Goal: Information Seeking & Learning: Learn about a topic

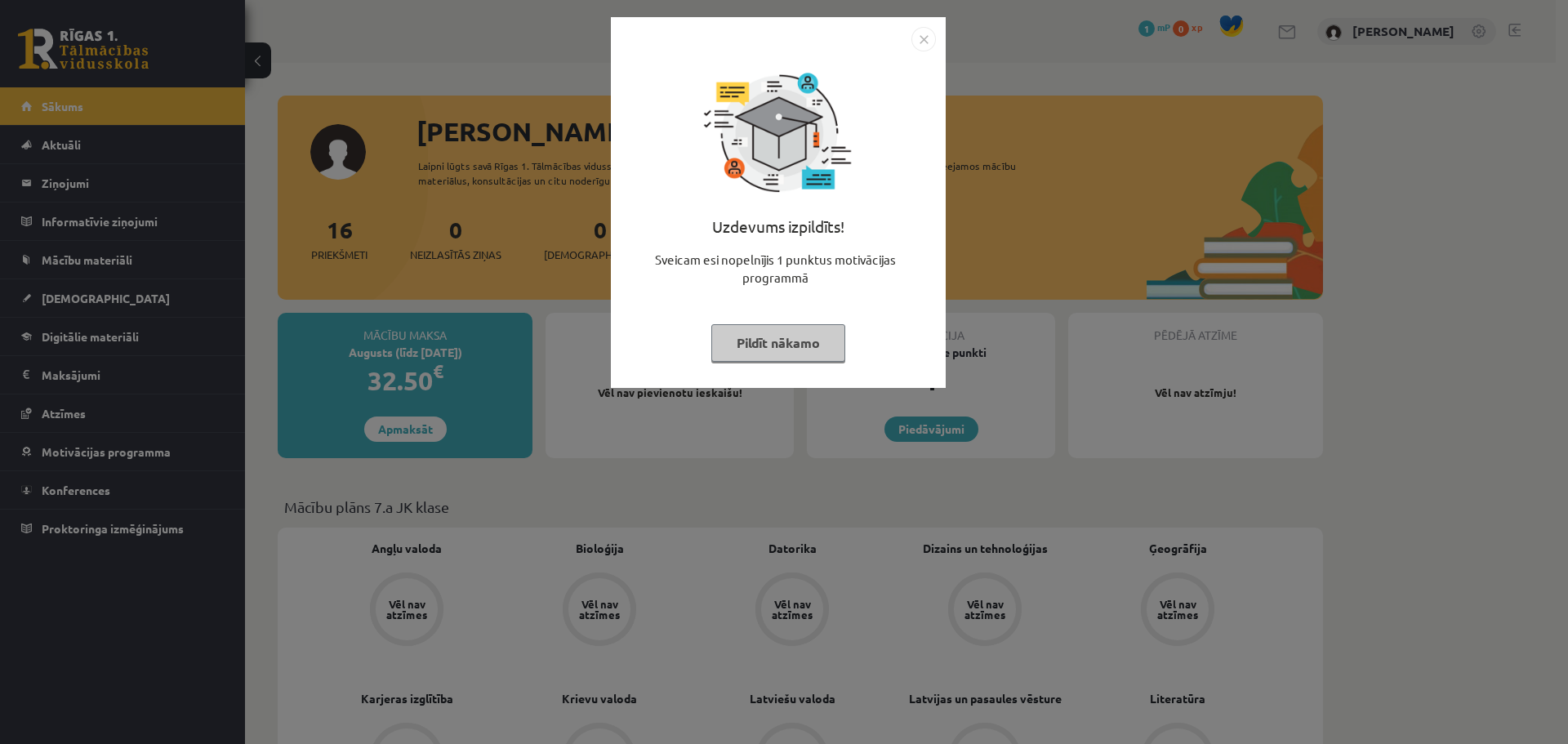
click at [925, 38] on img "Close" at bounding box center [924, 39] width 24 height 24
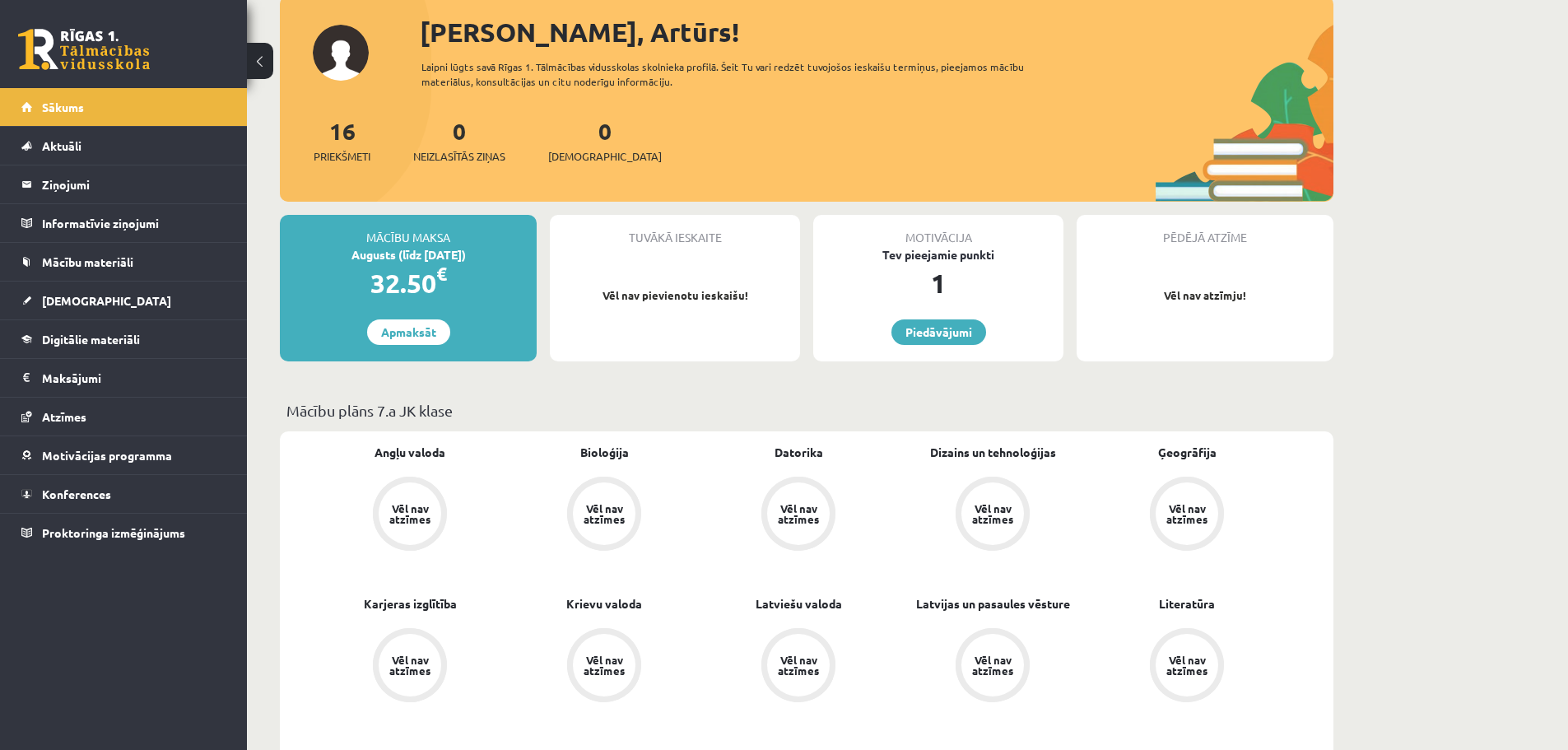
scroll to position [82, 0]
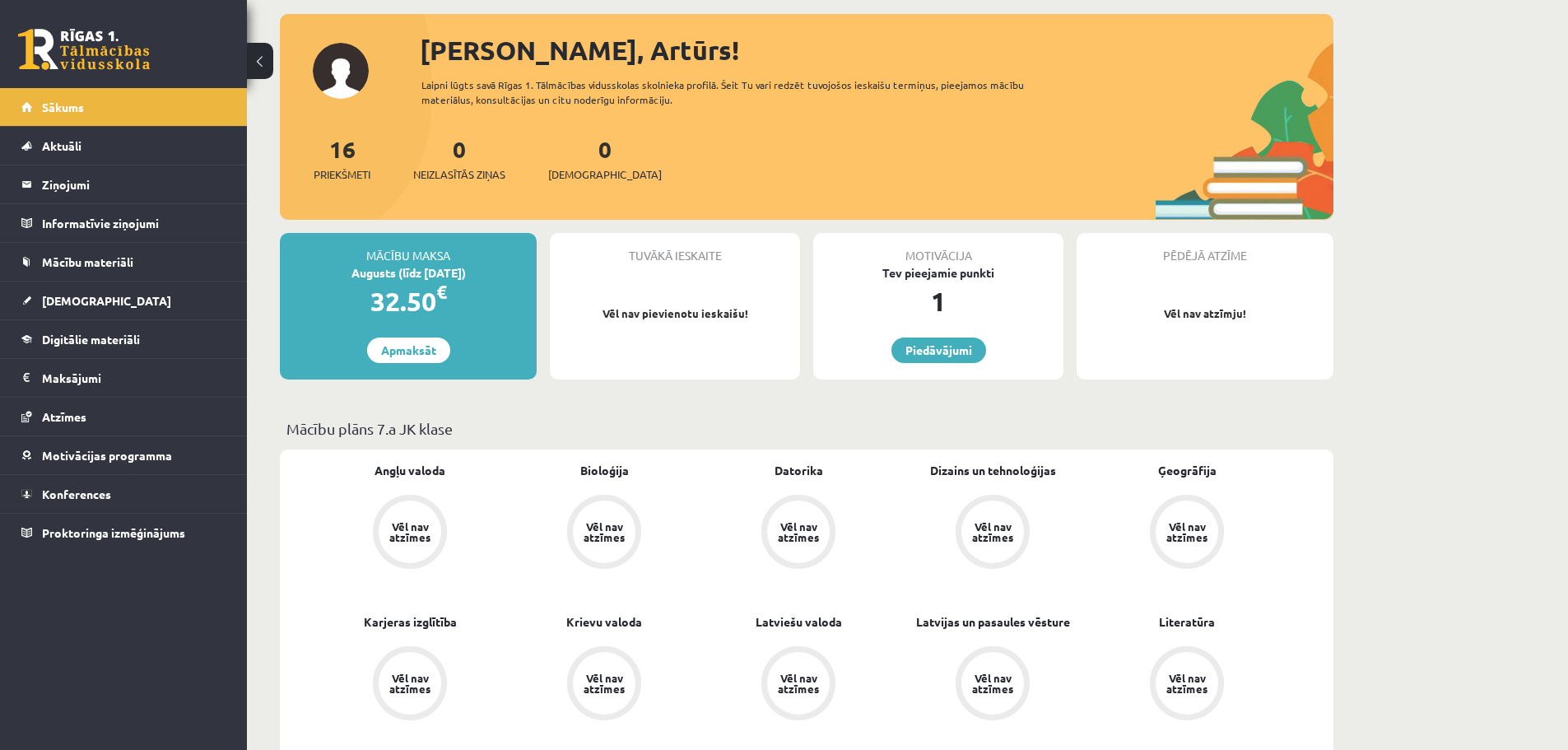
click at [404, 302] on div "32.50 €" at bounding box center [408, 301] width 257 height 40
click at [443, 269] on div "Augusts (līdz 30.08.25)" at bounding box center [408, 273] width 257 height 17
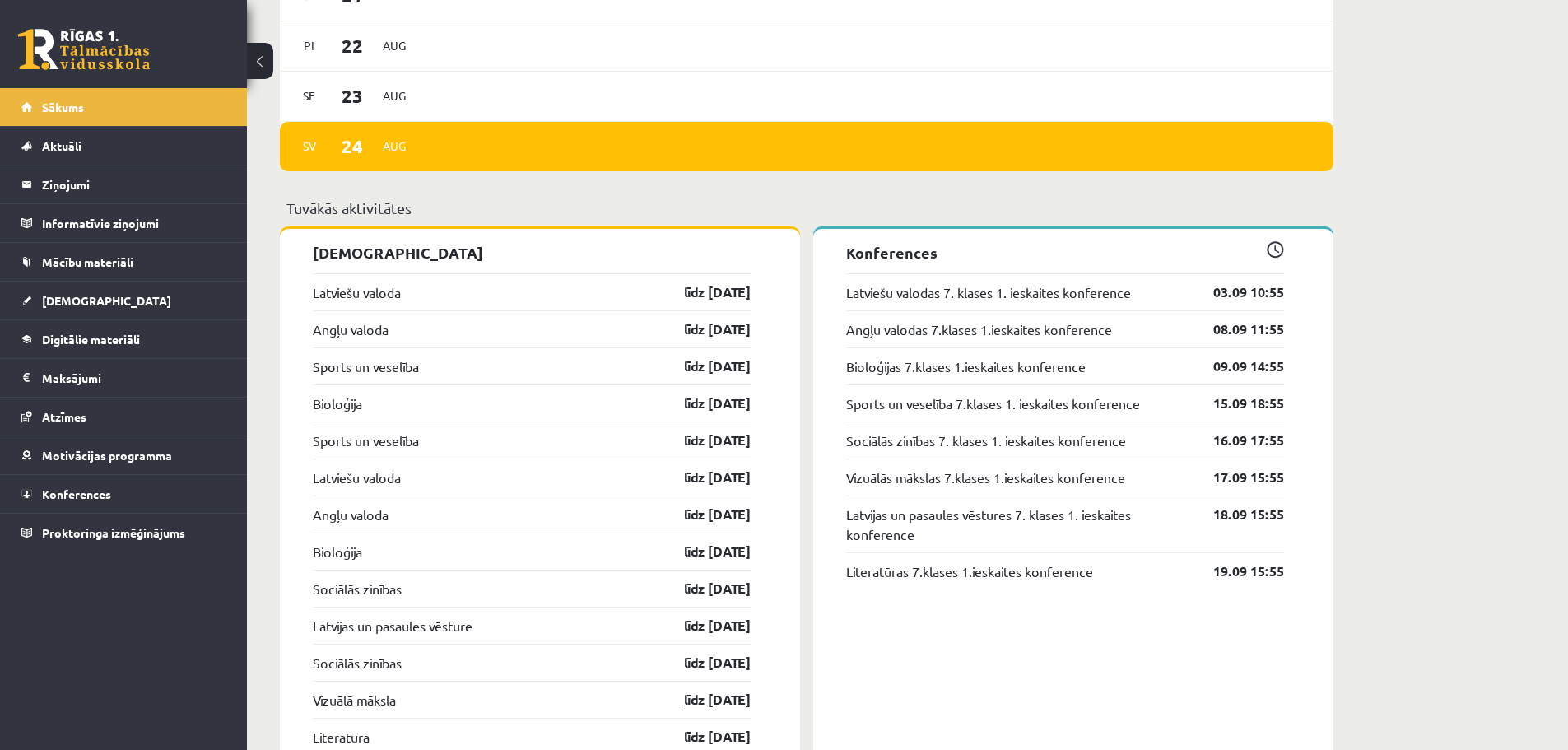
scroll to position [1235, 0]
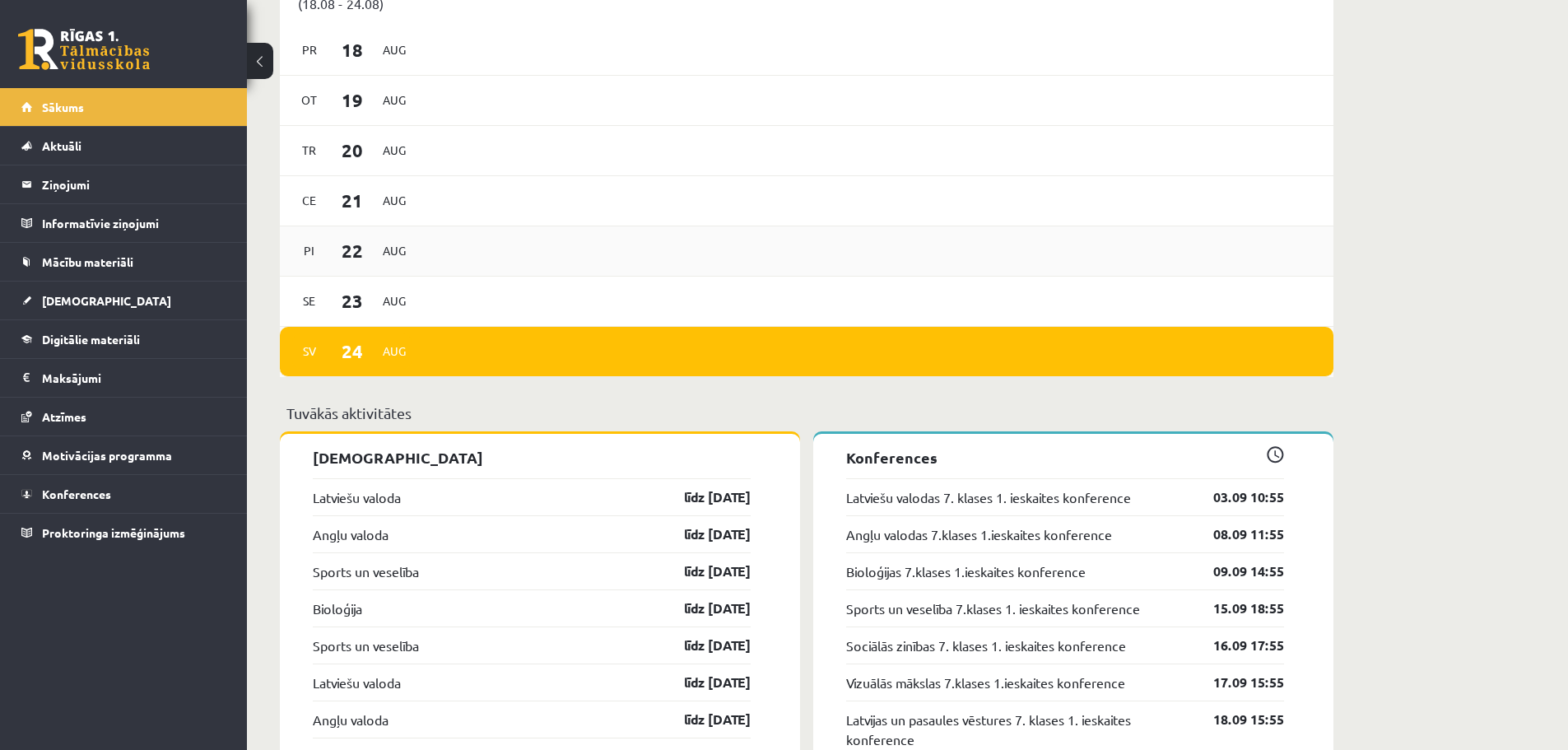
click at [824, 272] on div "Pi 22 Aug" at bounding box center [806, 251] width 1053 height 50
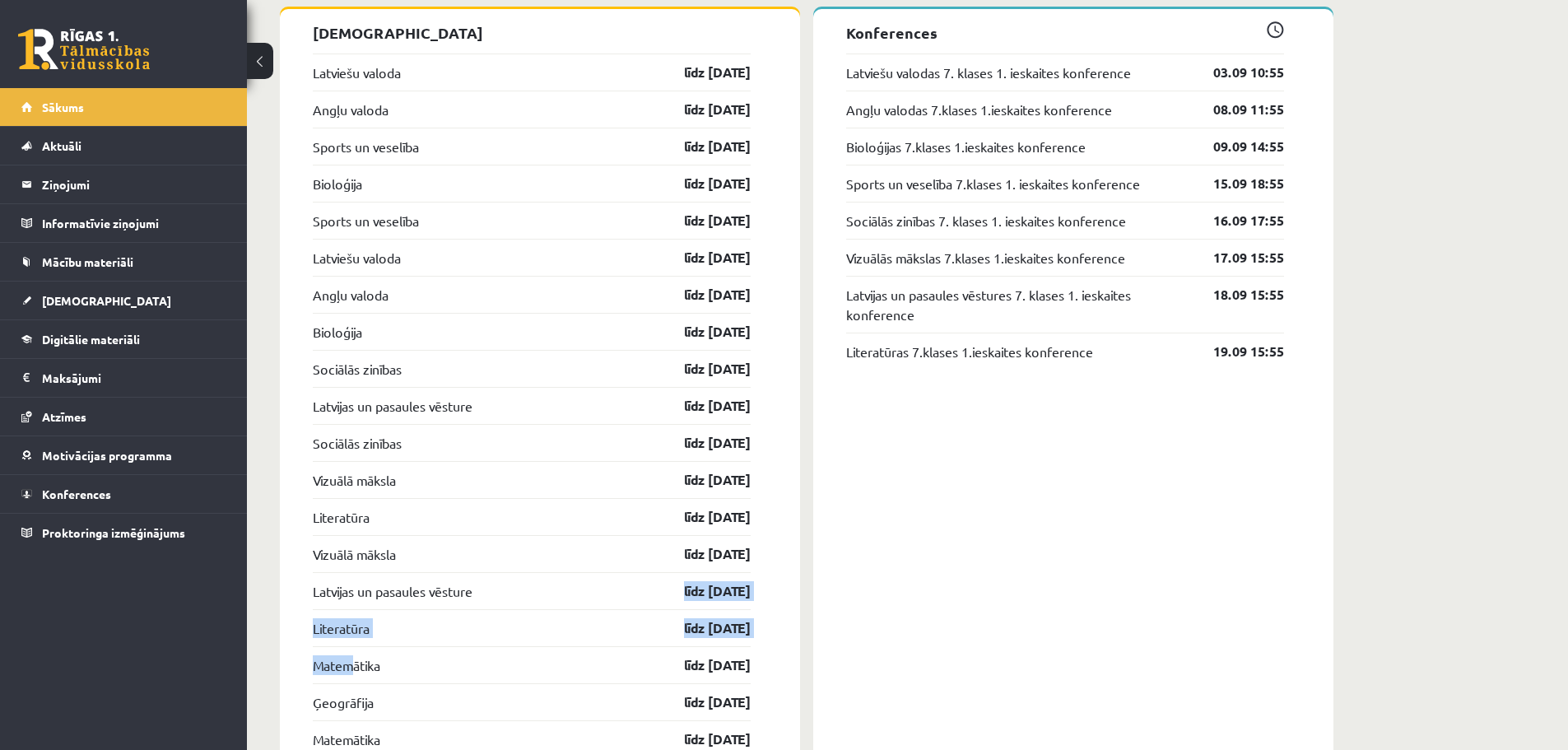
scroll to position [1664, 0]
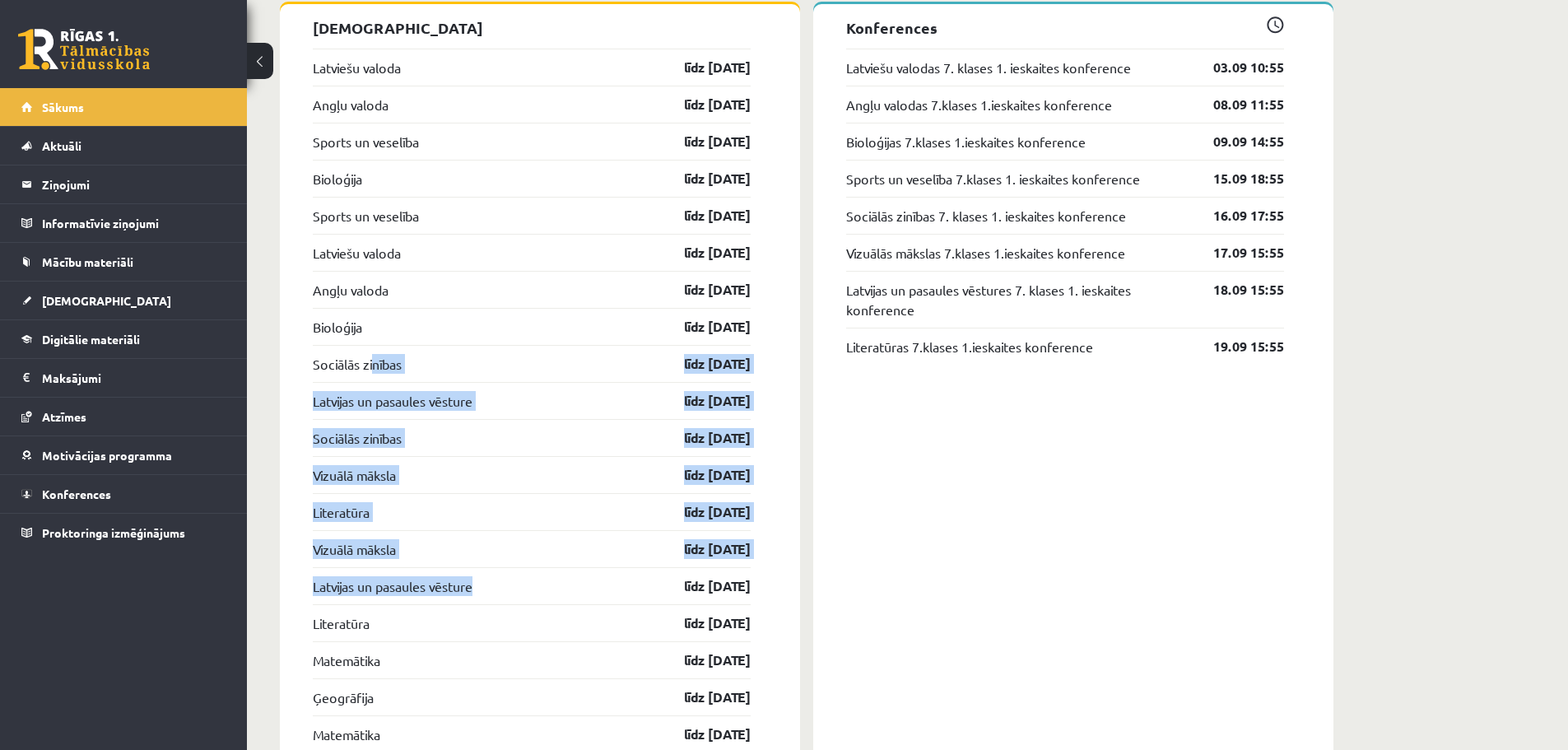
drag, startPoint x: 494, startPoint y: 517, endPoint x: 371, endPoint y: 348, distance: 209.0
click at [216, 100] on link "Sākums" at bounding box center [124, 107] width 205 height 38
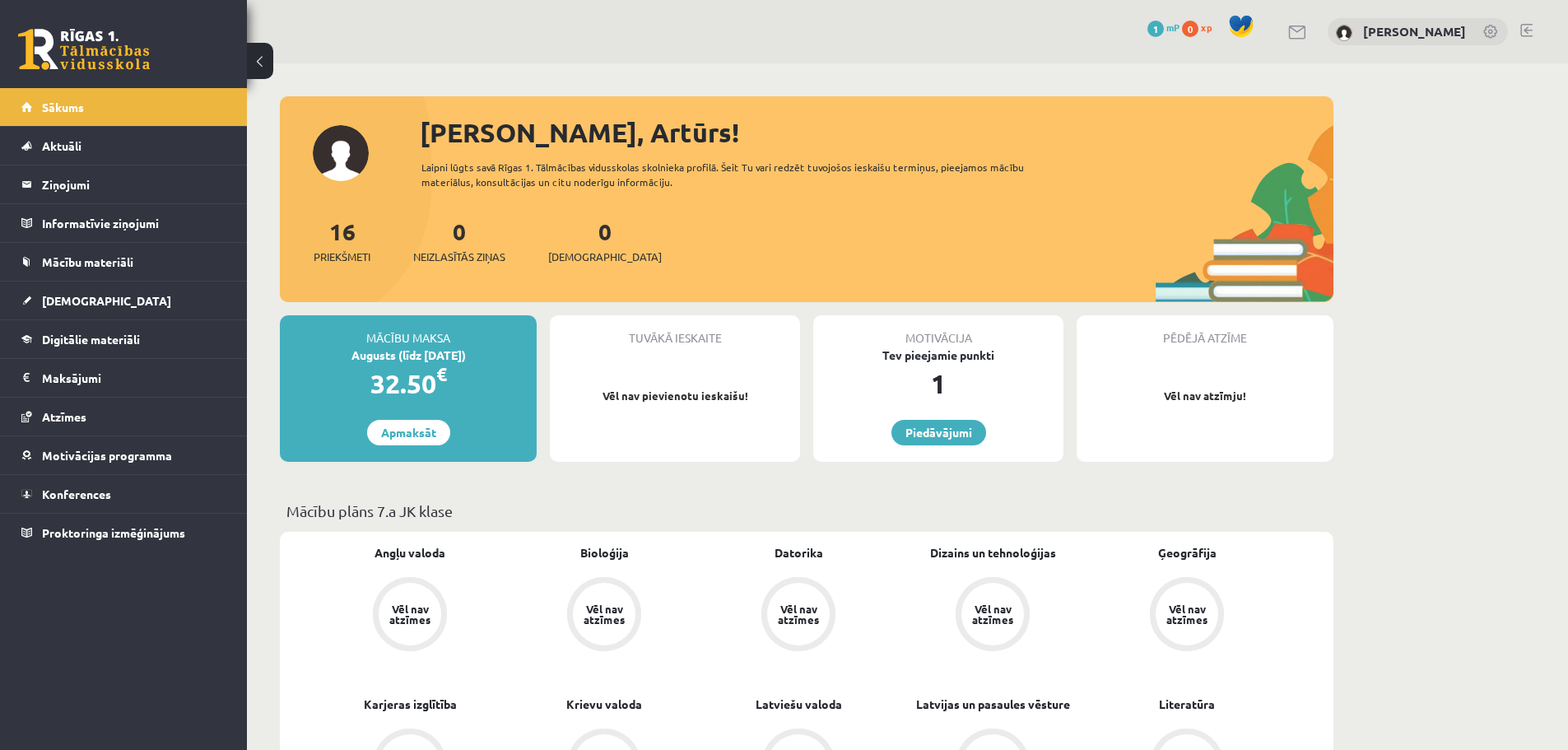
scroll to position [1664, 0]
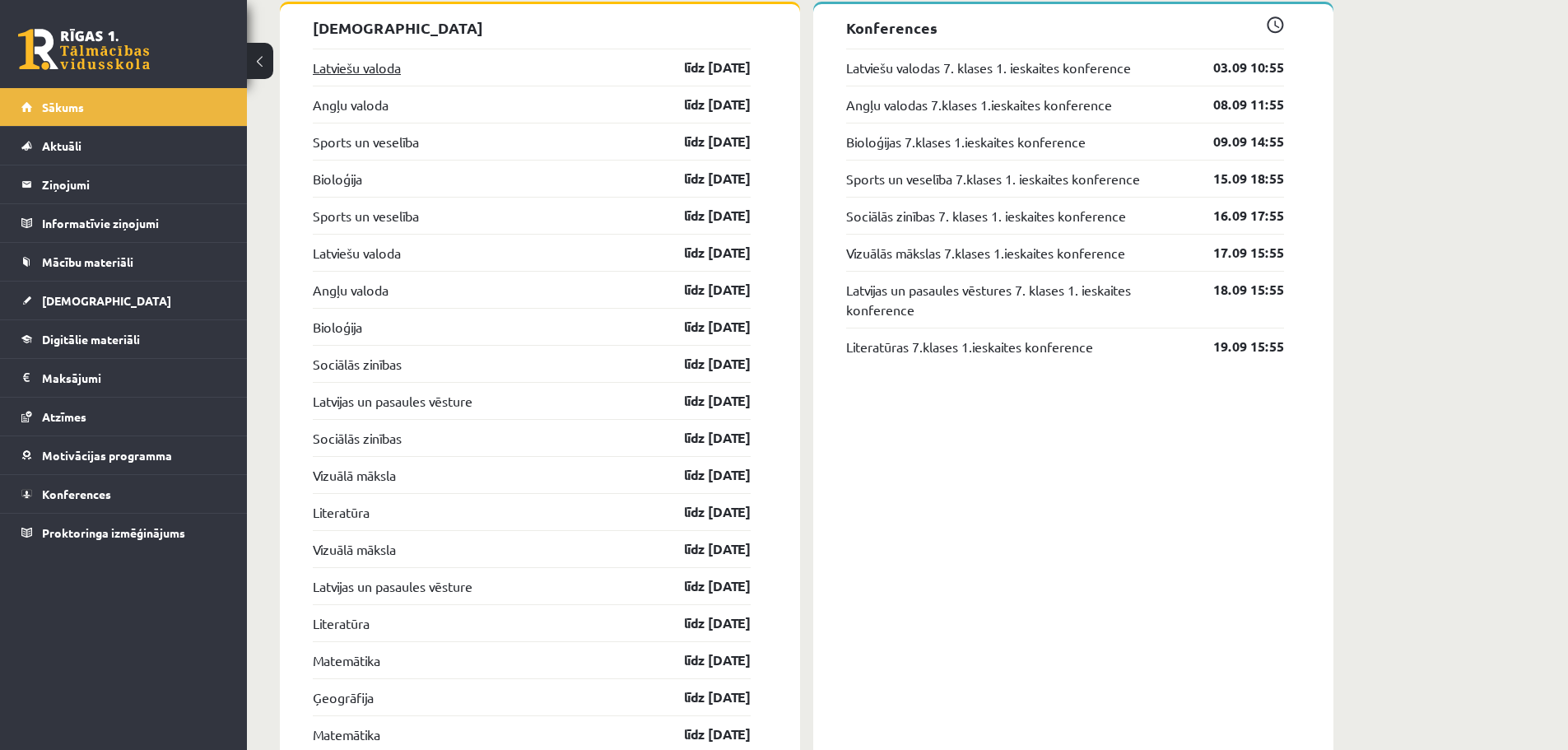
click at [345, 69] on link "Latviešu valoda" at bounding box center [357, 67] width 88 height 20
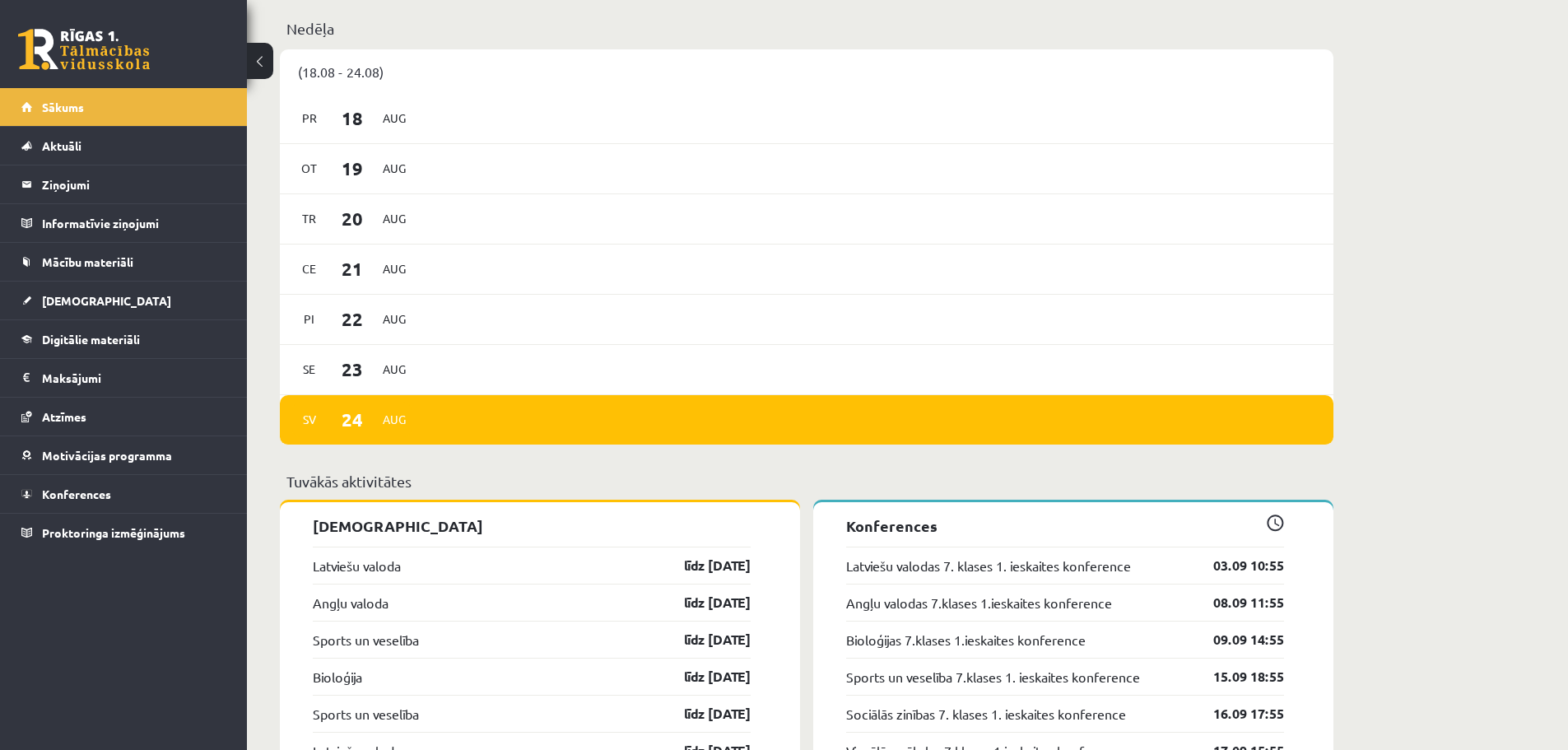
scroll to position [1303, 0]
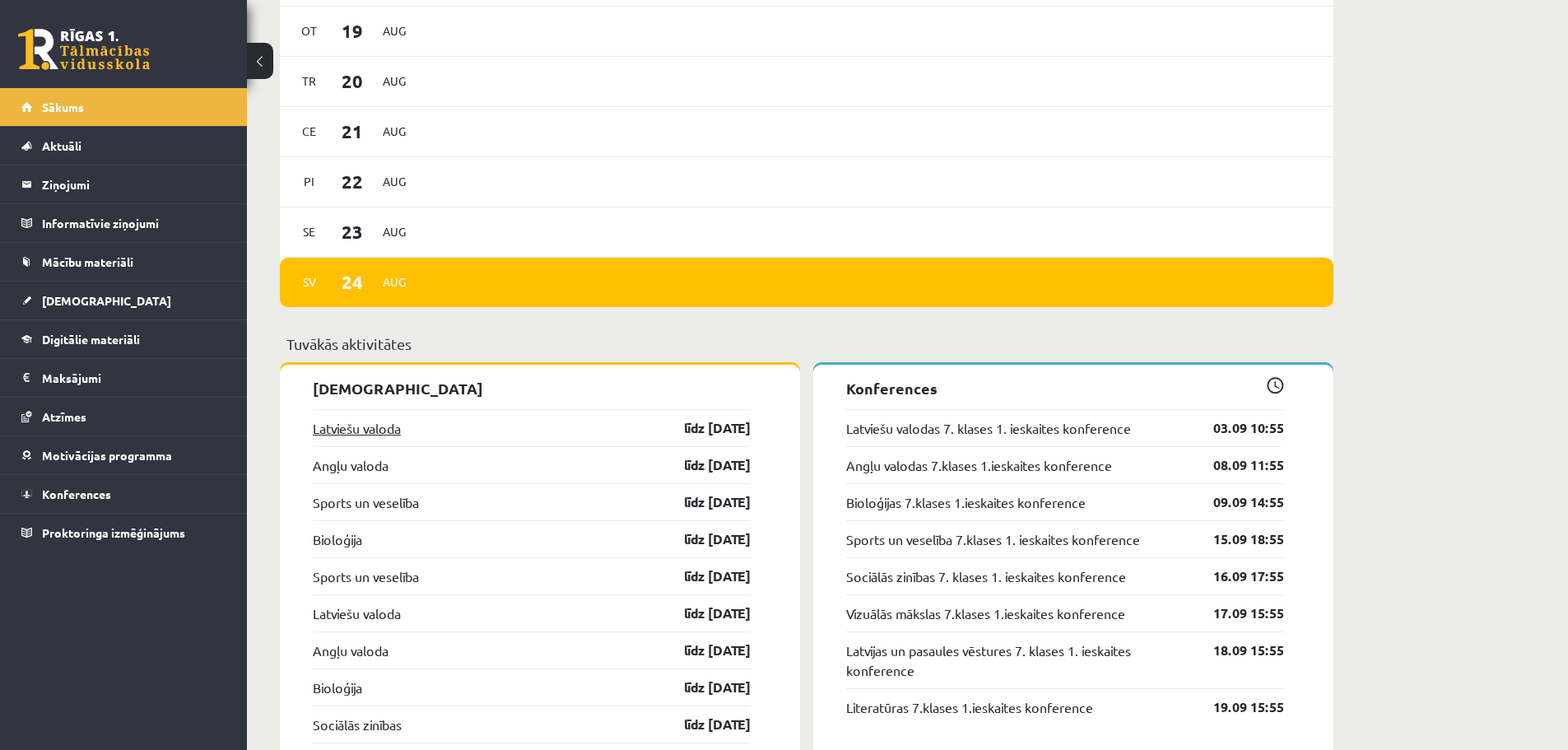
click at [380, 432] on link "Latviešu valoda" at bounding box center [357, 427] width 88 height 20
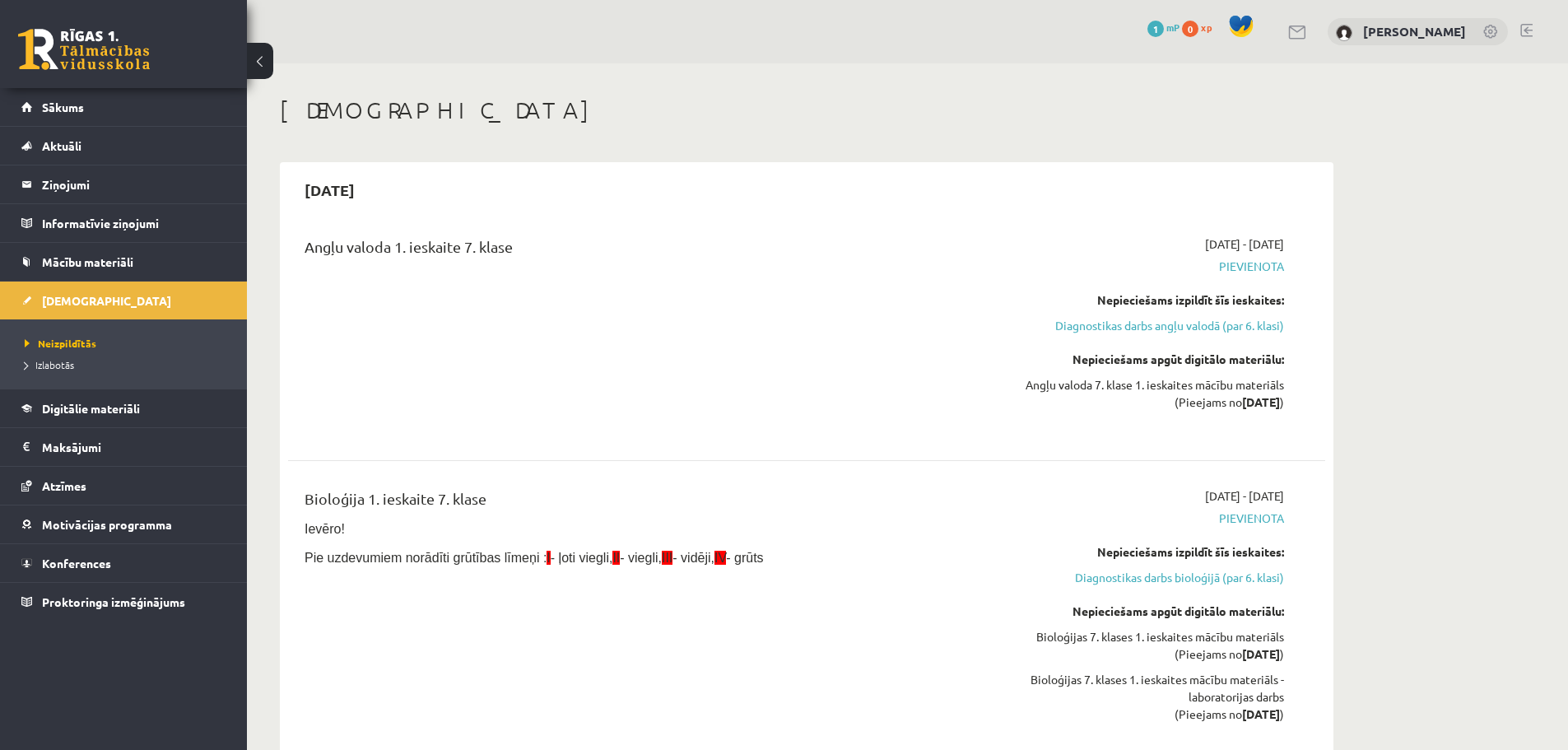
click at [1102, 381] on div "Angļu valoda 7. klase 1. ieskaites mācību materiāls (Pieejams no 2025-09-01 )" at bounding box center [1129, 393] width 311 height 35
click at [1102, 381] on div "Angļu valoda 7. klase 1. ieskaites mācību materiāls (Pieejams no [DATE] )" at bounding box center [1129, 393] width 311 height 35
click at [265, 65] on button at bounding box center [260, 60] width 26 height 36
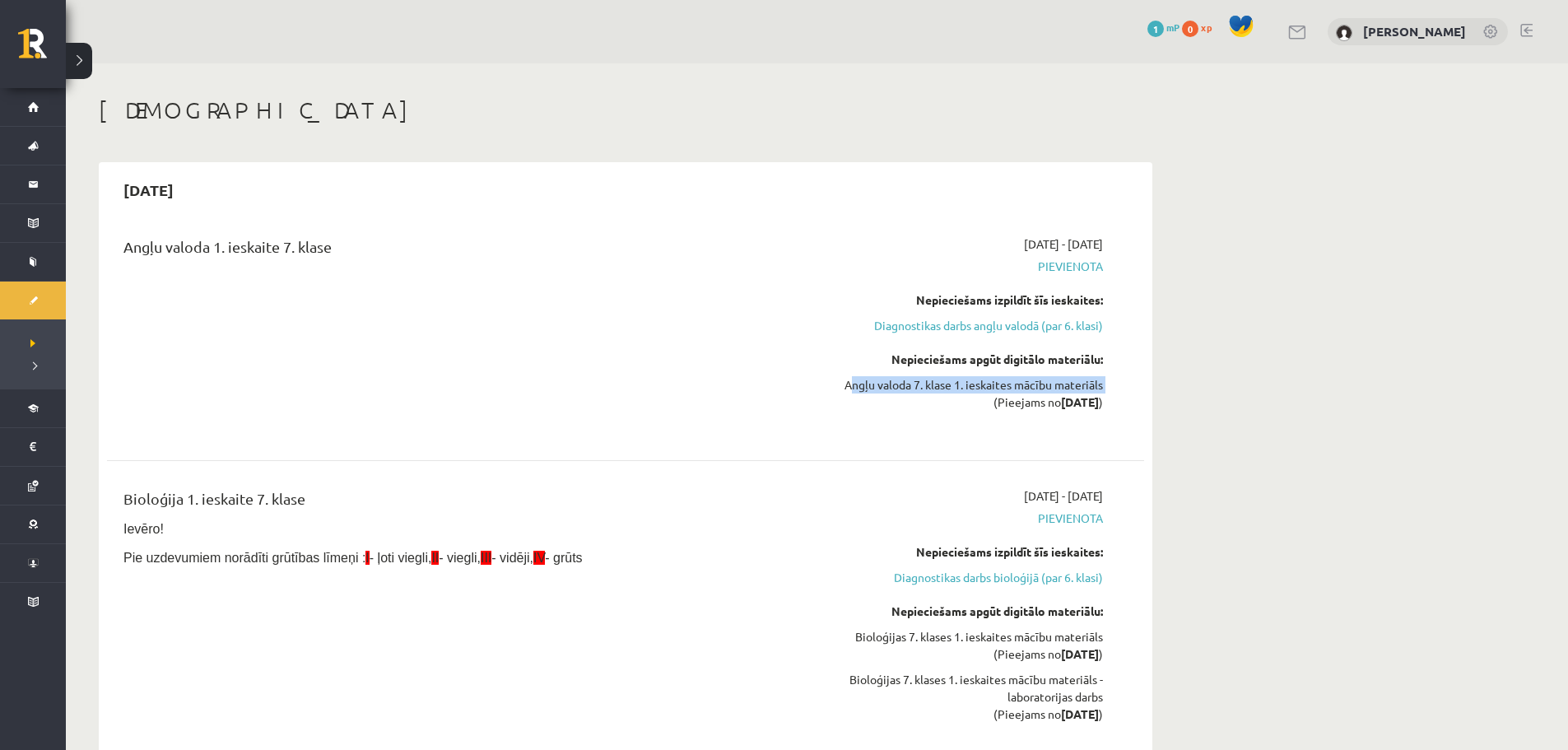
click at [85, 66] on button at bounding box center [79, 60] width 26 height 36
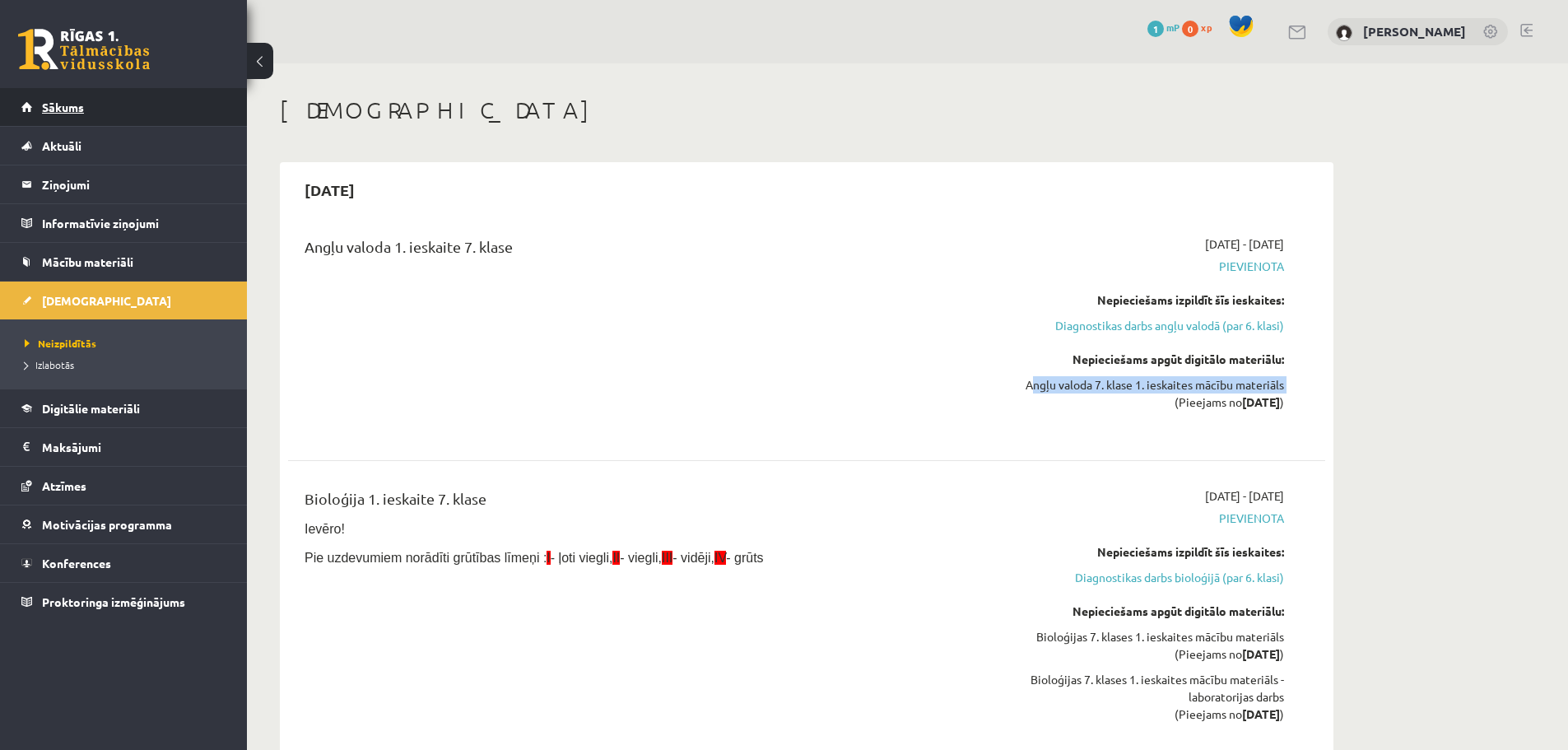
click at [62, 112] on span "Sākums" at bounding box center [63, 107] width 42 height 15
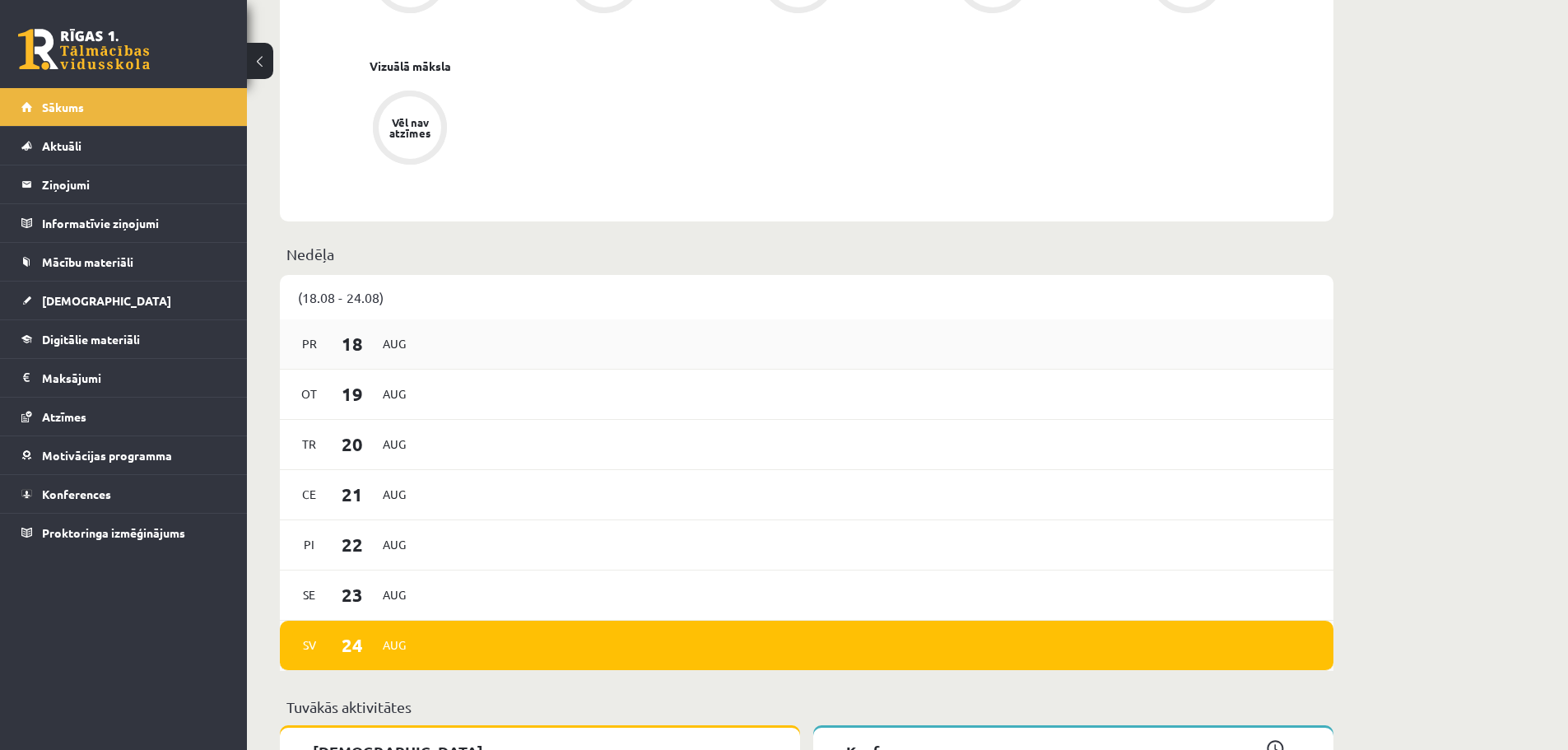
scroll to position [1316, 0]
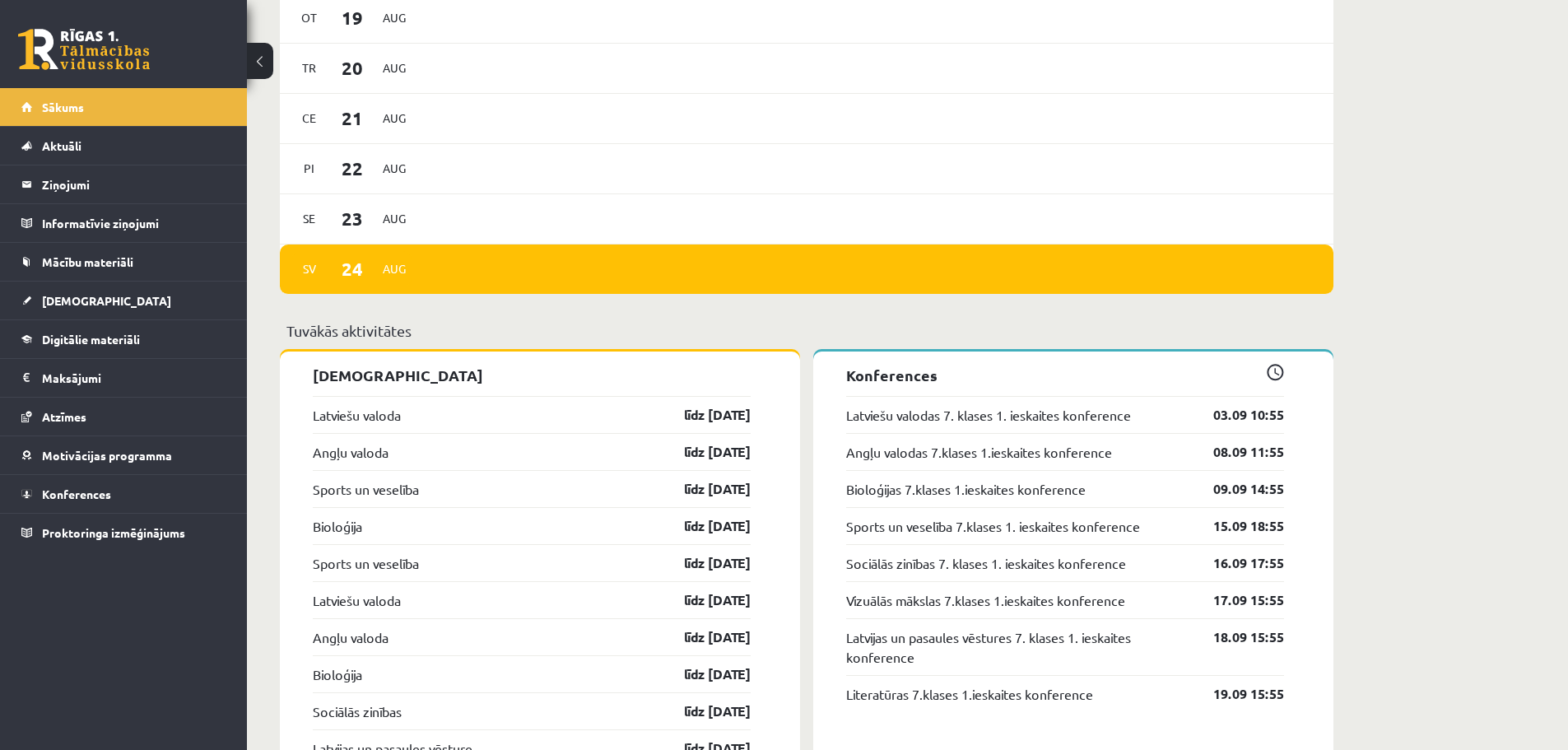
click at [361, 406] on div "Latviešu valoda līdz 15.09.25" at bounding box center [531, 414] width 438 height 37
click at [364, 408] on link "Latviešu valoda" at bounding box center [357, 414] width 88 height 20
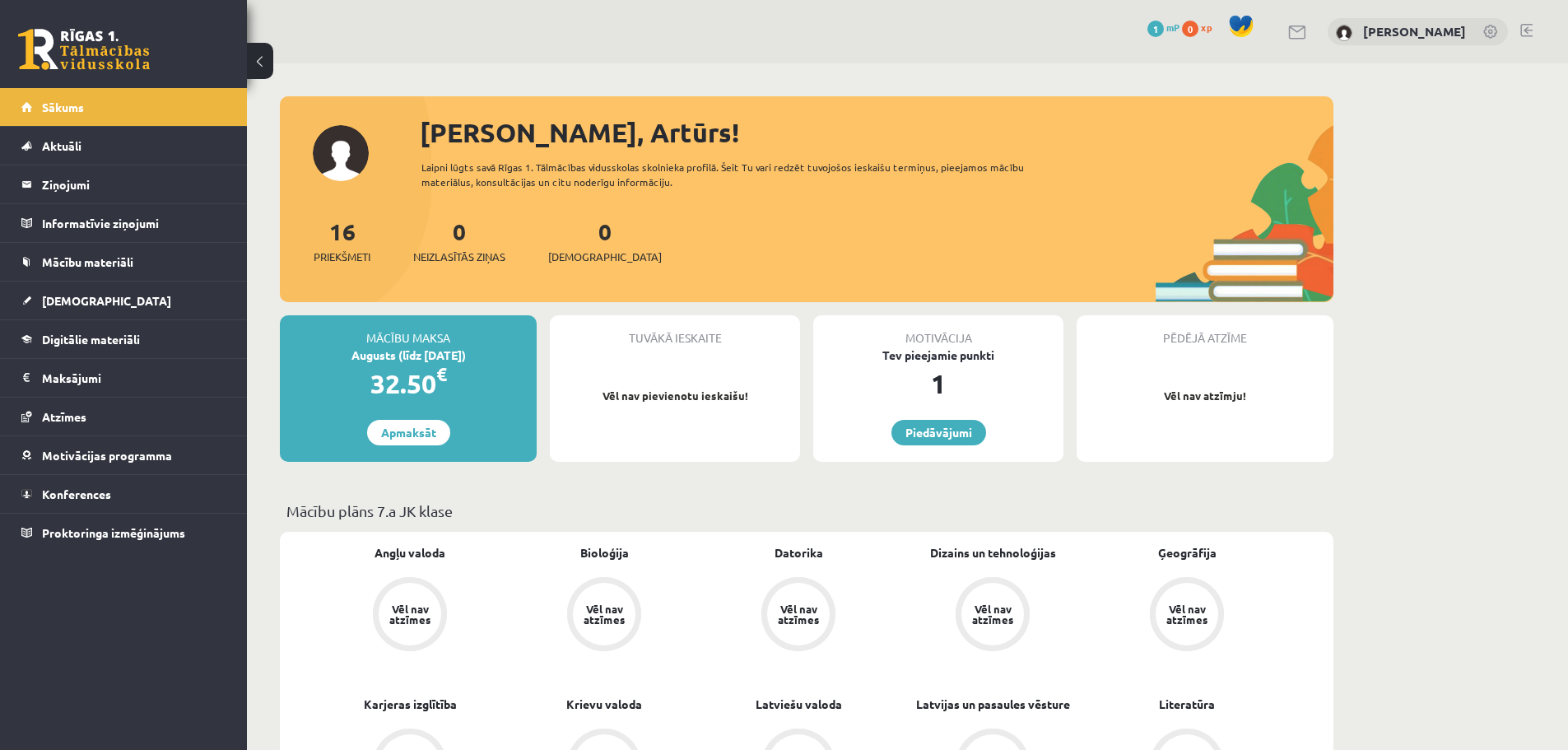
scroll to position [1316, 0]
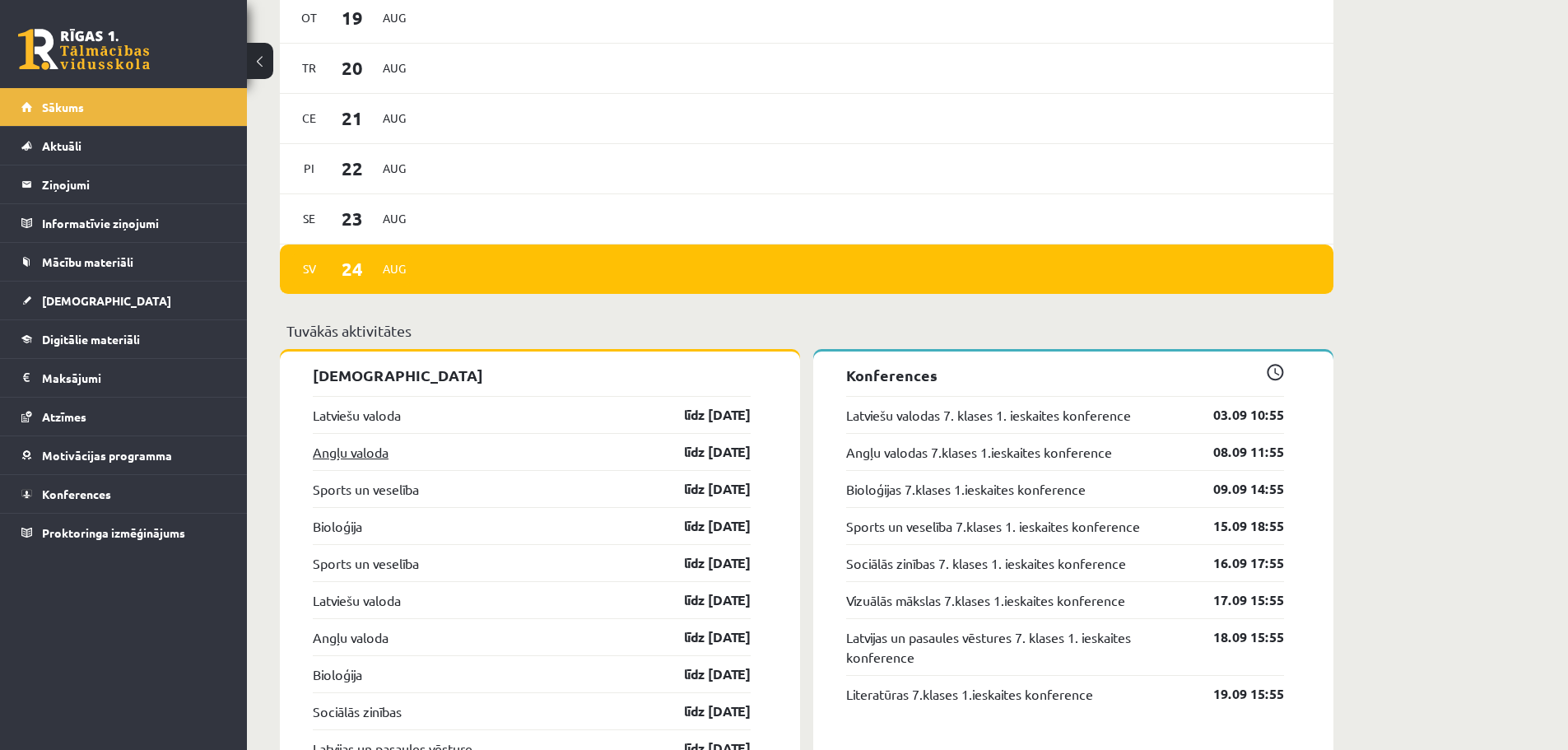
click at [352, 457] on link "Angļu valoda" at bounding box center [350, 452] width 75 height 20
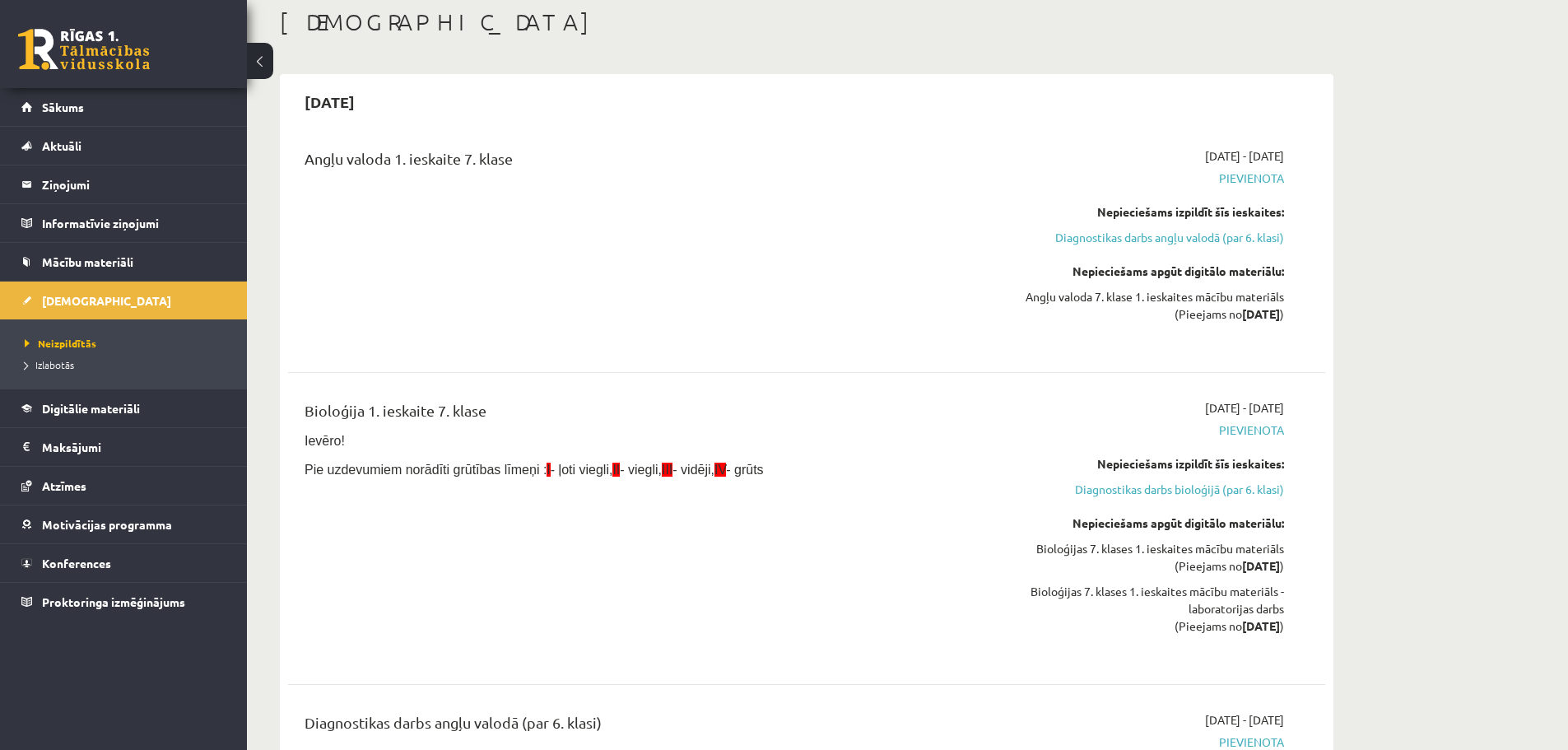
scroll to position [82, 0]
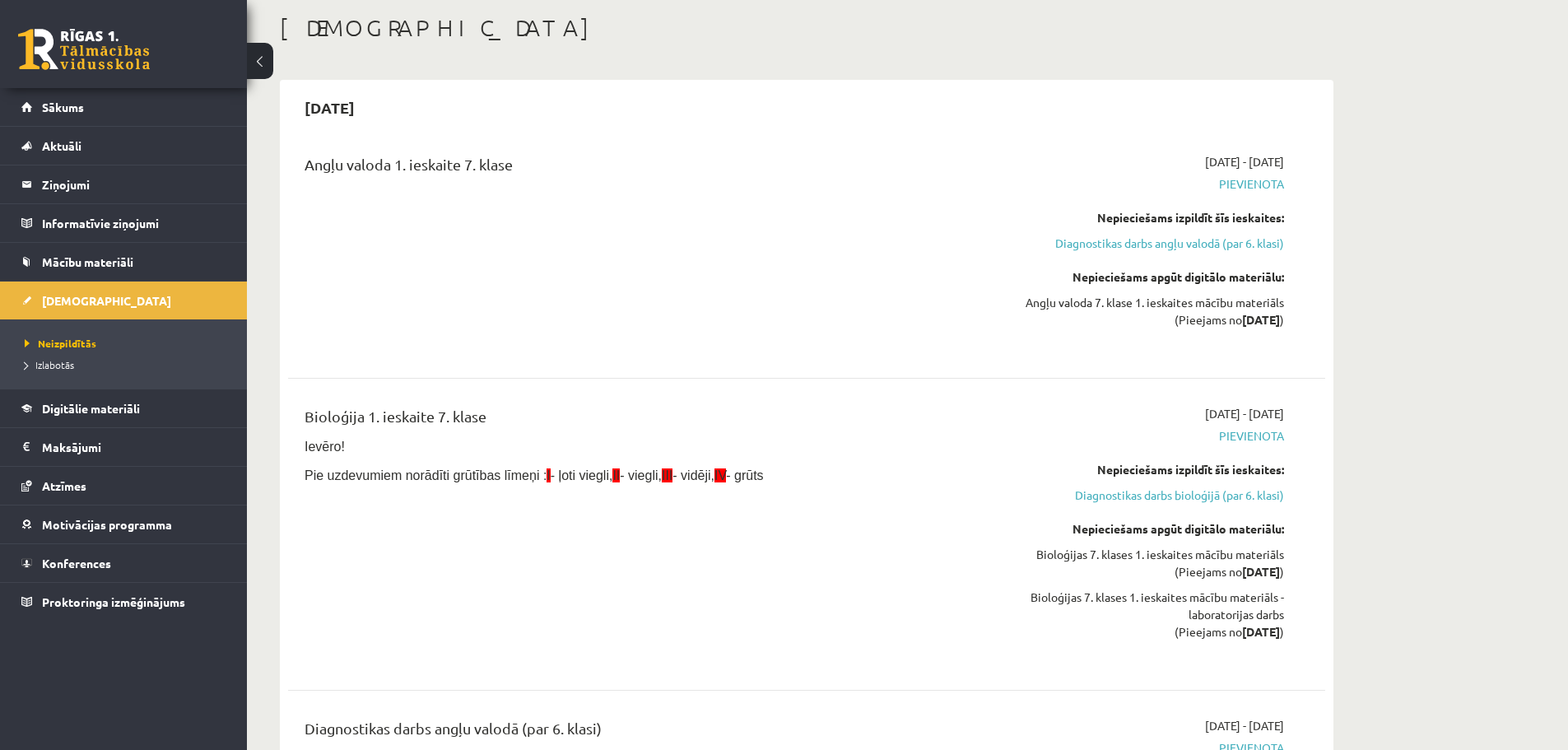
click at [1167, 302] on div "Angļu valoda 7. klase 1. ieskaites mācību materiāls (Pieejams no 2025-09-01 )" at bounding box center [1129, 311] width 311 height 35
click at [365, 103] on h2 "2025-09-15" at bounding box center [329, 107] width 83 height 39
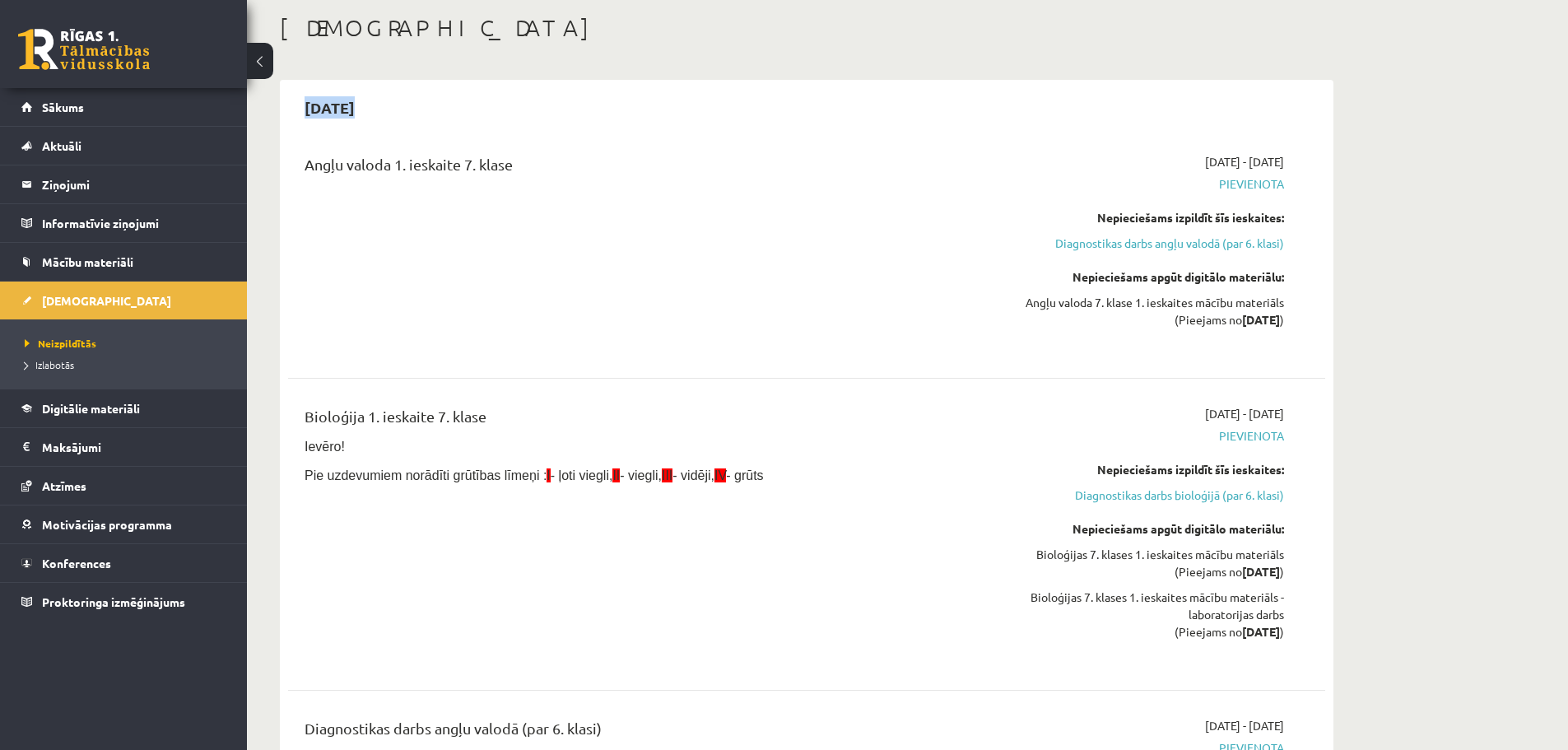
click at [365, 103] on h2 "[DATE]" at bounding box center [329, 107] width 83 height 39
click at [1205, 164] on span "[DATE] - [DATE]" at bounding box center [1244, 162] width 79 height 17
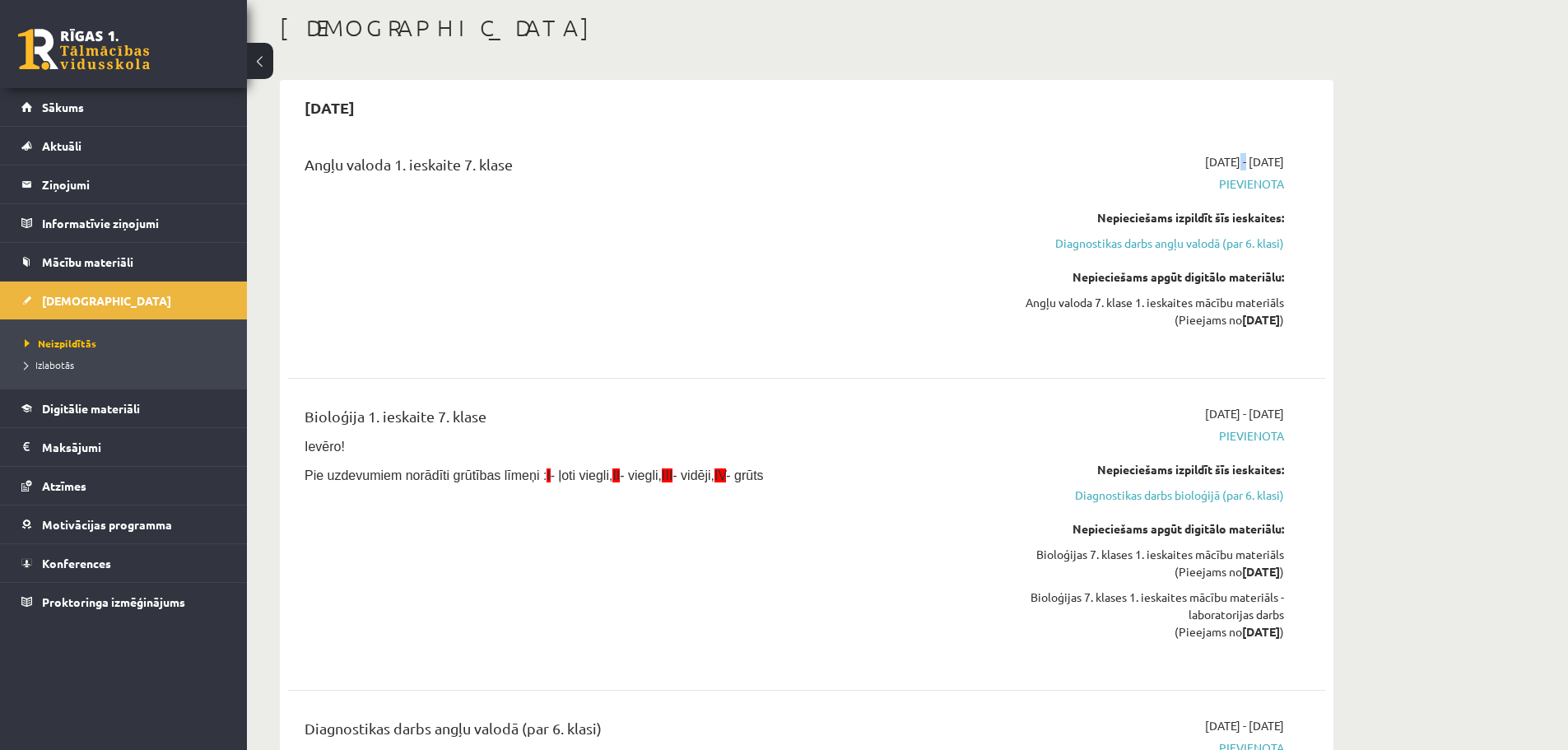
click at [1205, 164] on span "[DATE] - [DATE]" at bounding box center [1244, 162] width 79 height 17
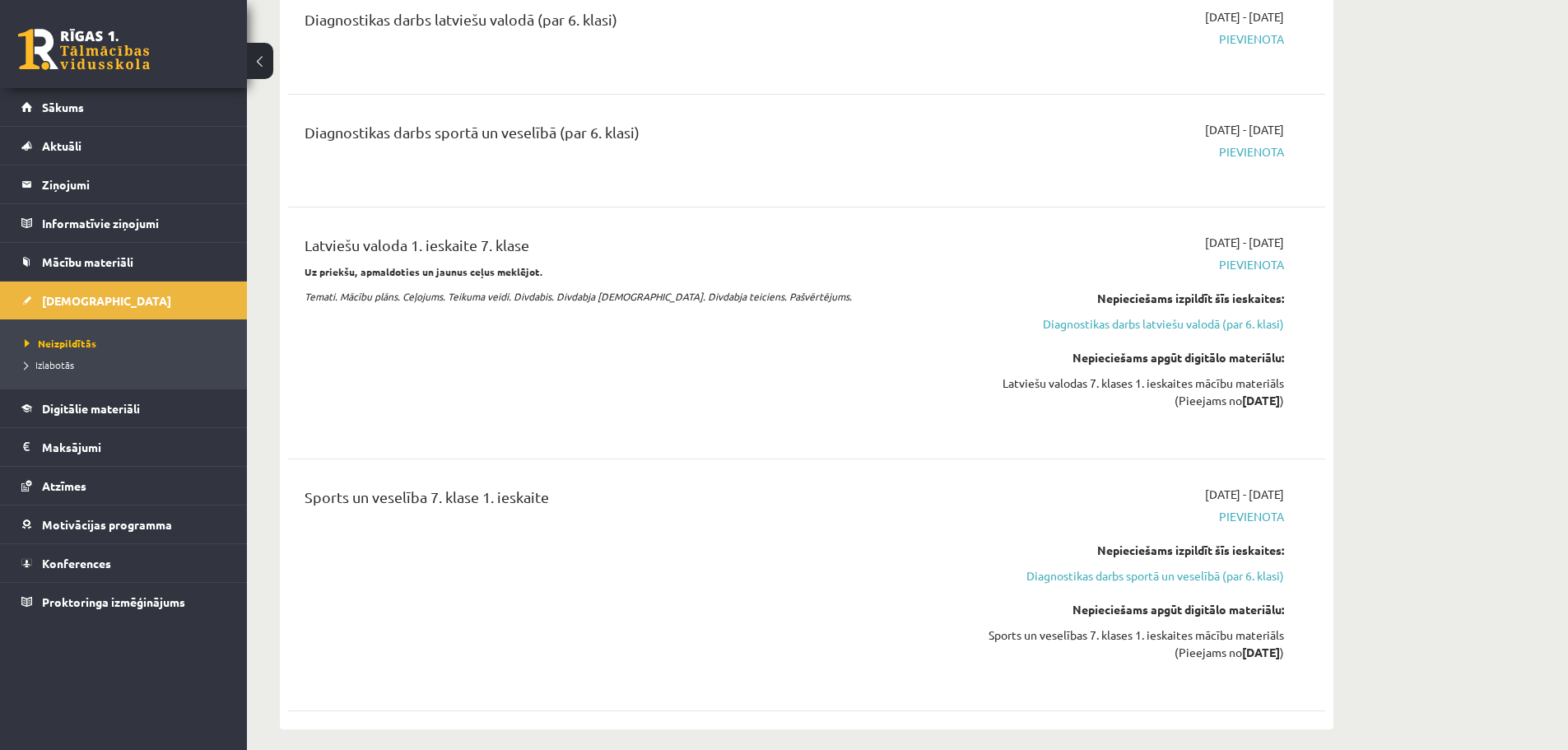
scroll to position [905, 0]
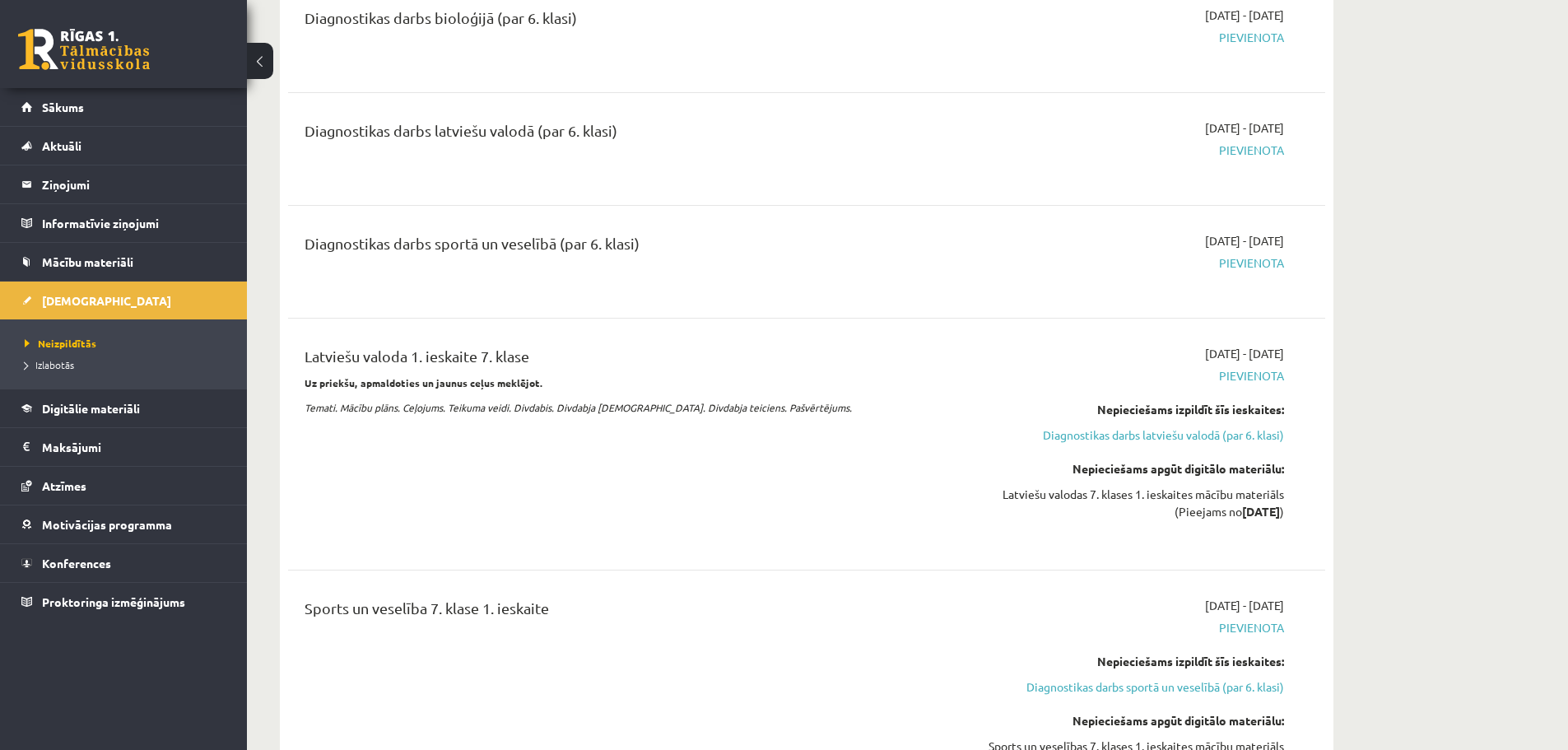
click at [476, 358] on div "Latviešu valoda 1. ieskaite 7. klase" at bounding box center [627, 359] width 645 height 30
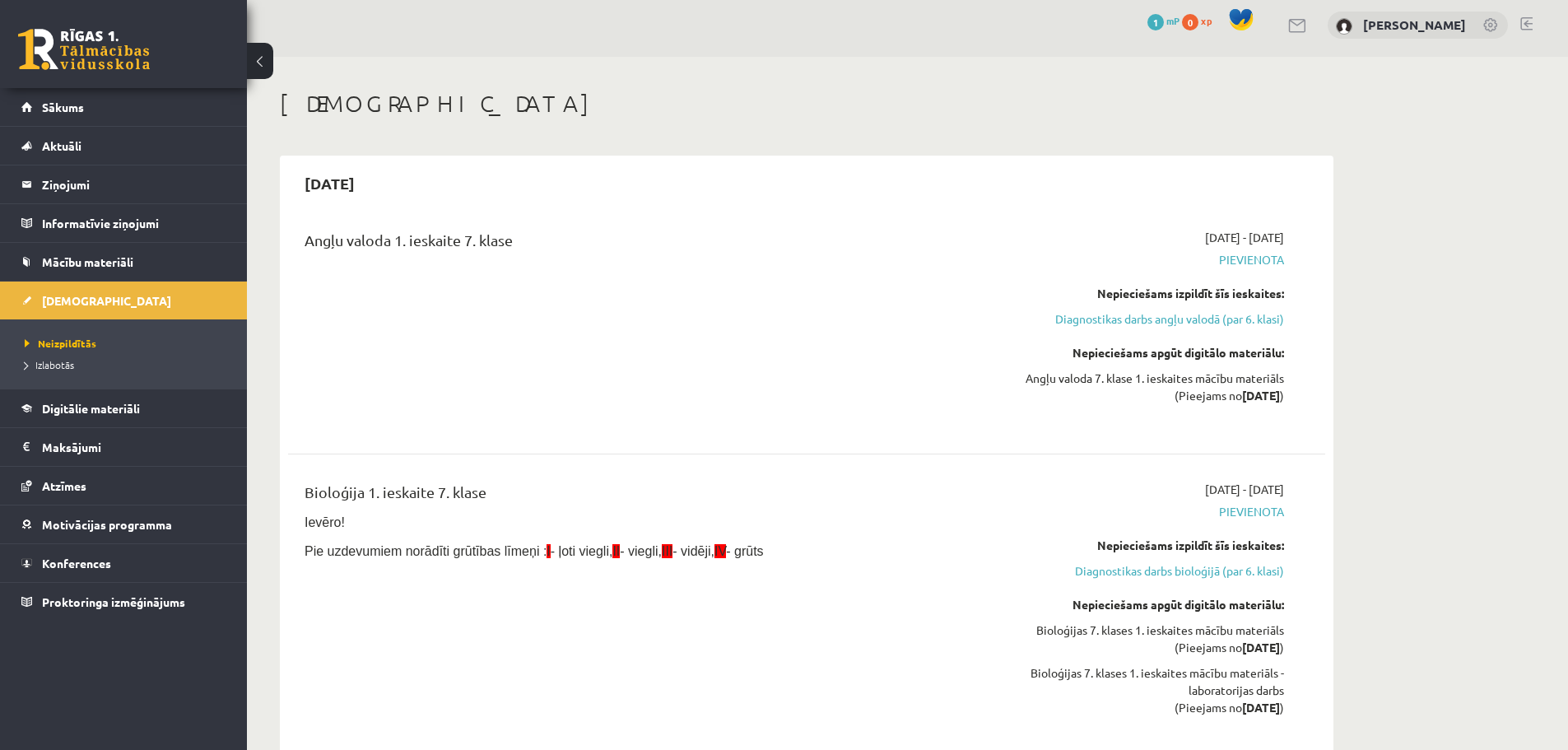
scroll to position [0, 0]
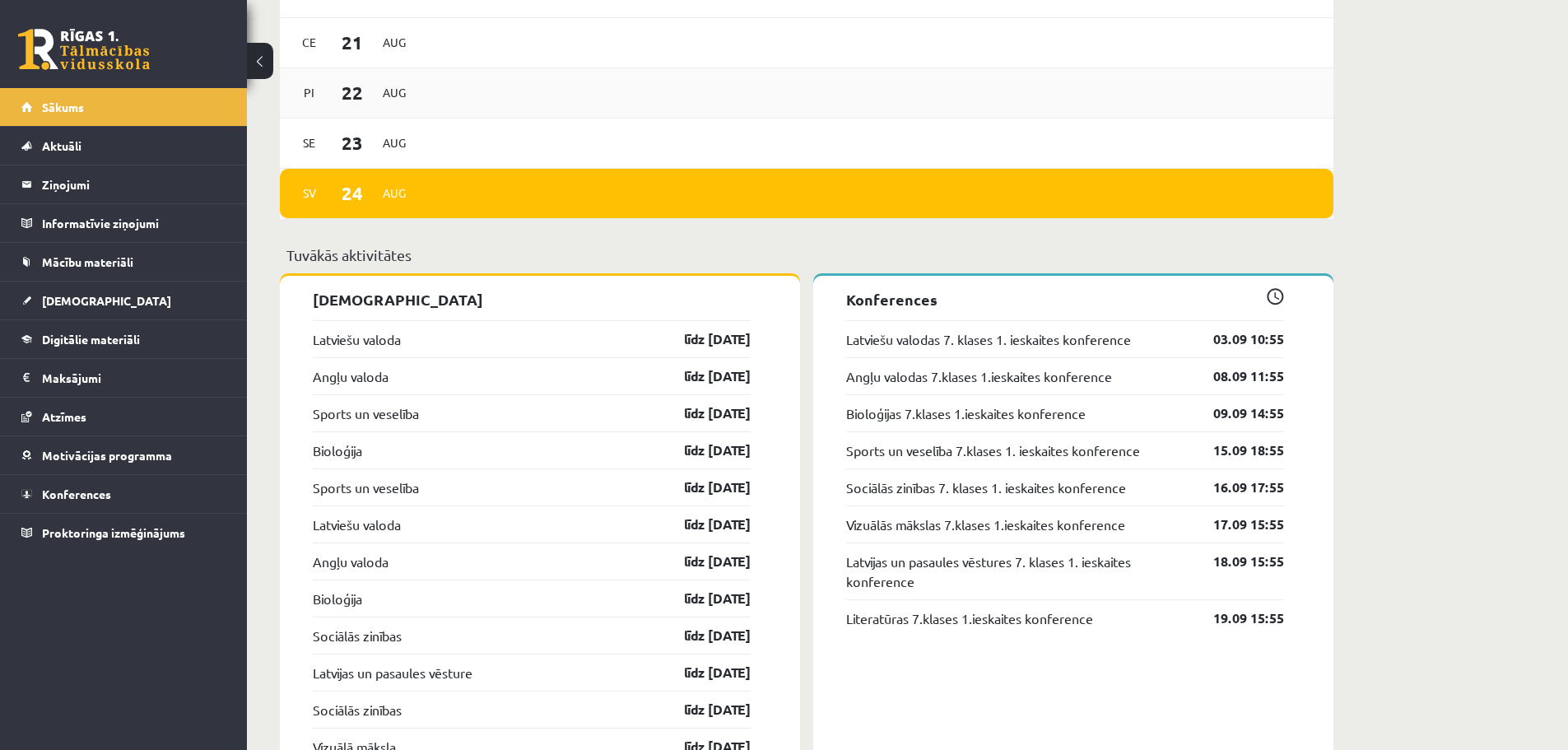
scroll to position [1386, 0]
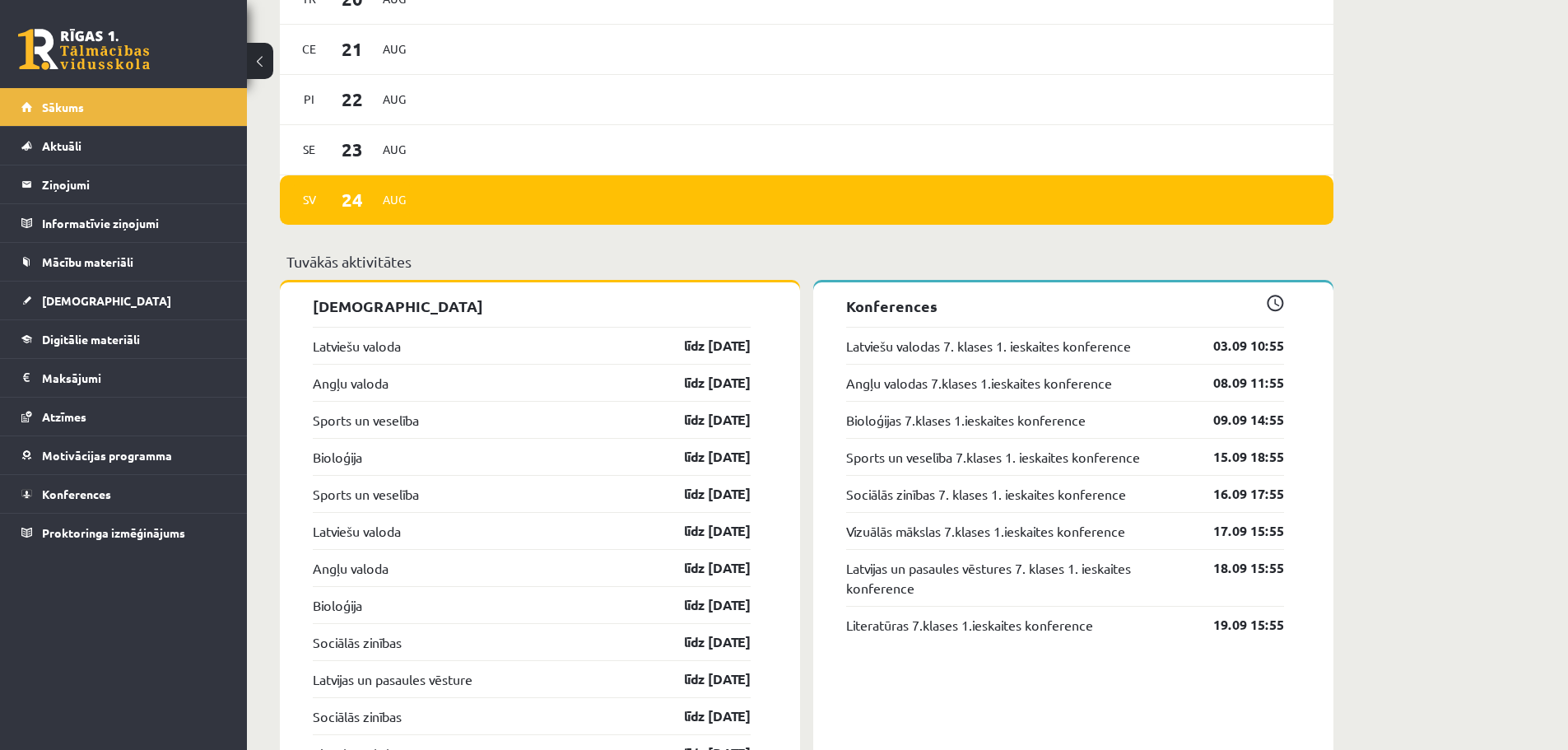
click at [896, 313] on p "Konferences" at bounding box center [1064, 306] width 438 height 23
click at [1061, 346] on link "Latviešu valodas 7. klases 1. ieskaites konference" at bounding box center [988, 345] width 285 height 20
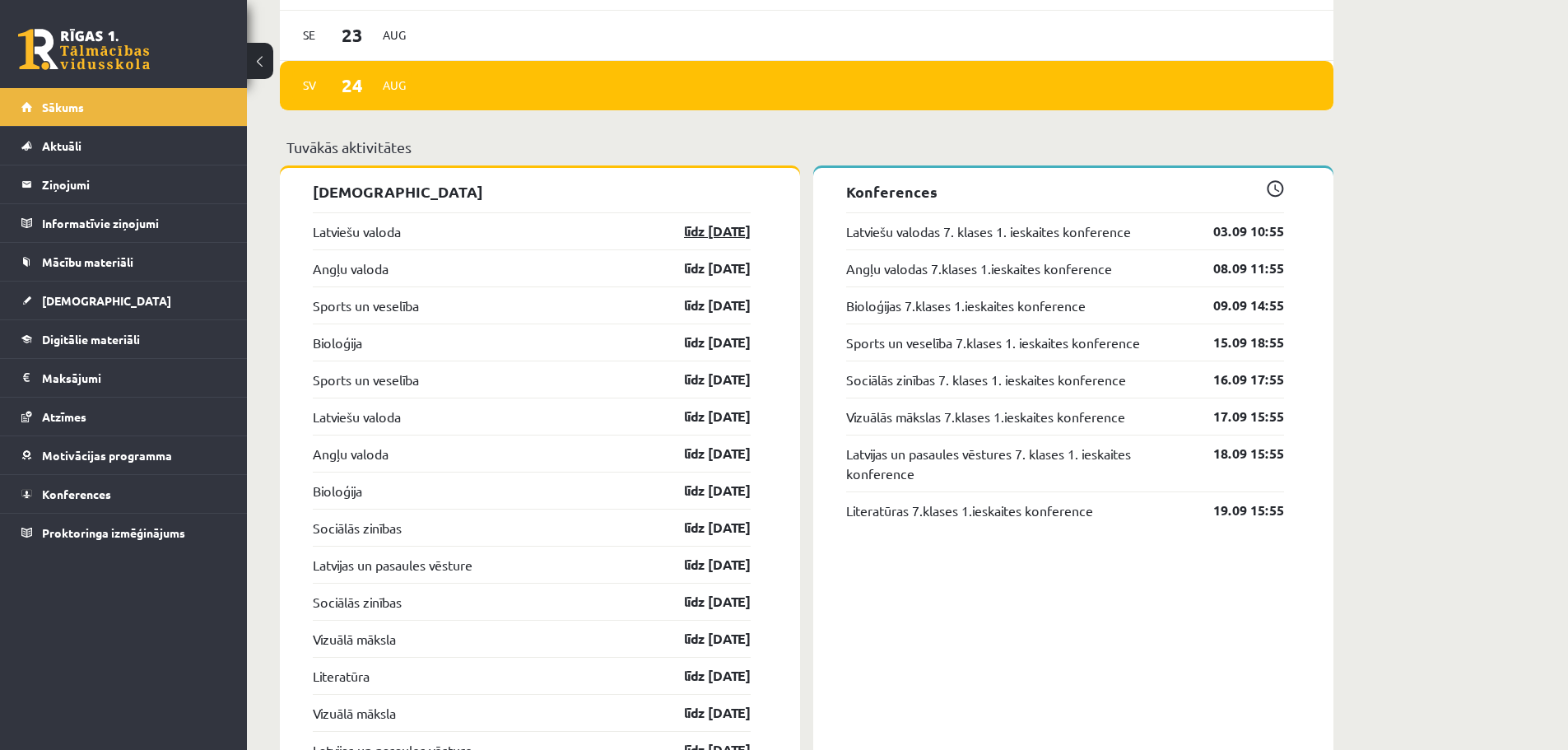
scroll to position [1551, 0]
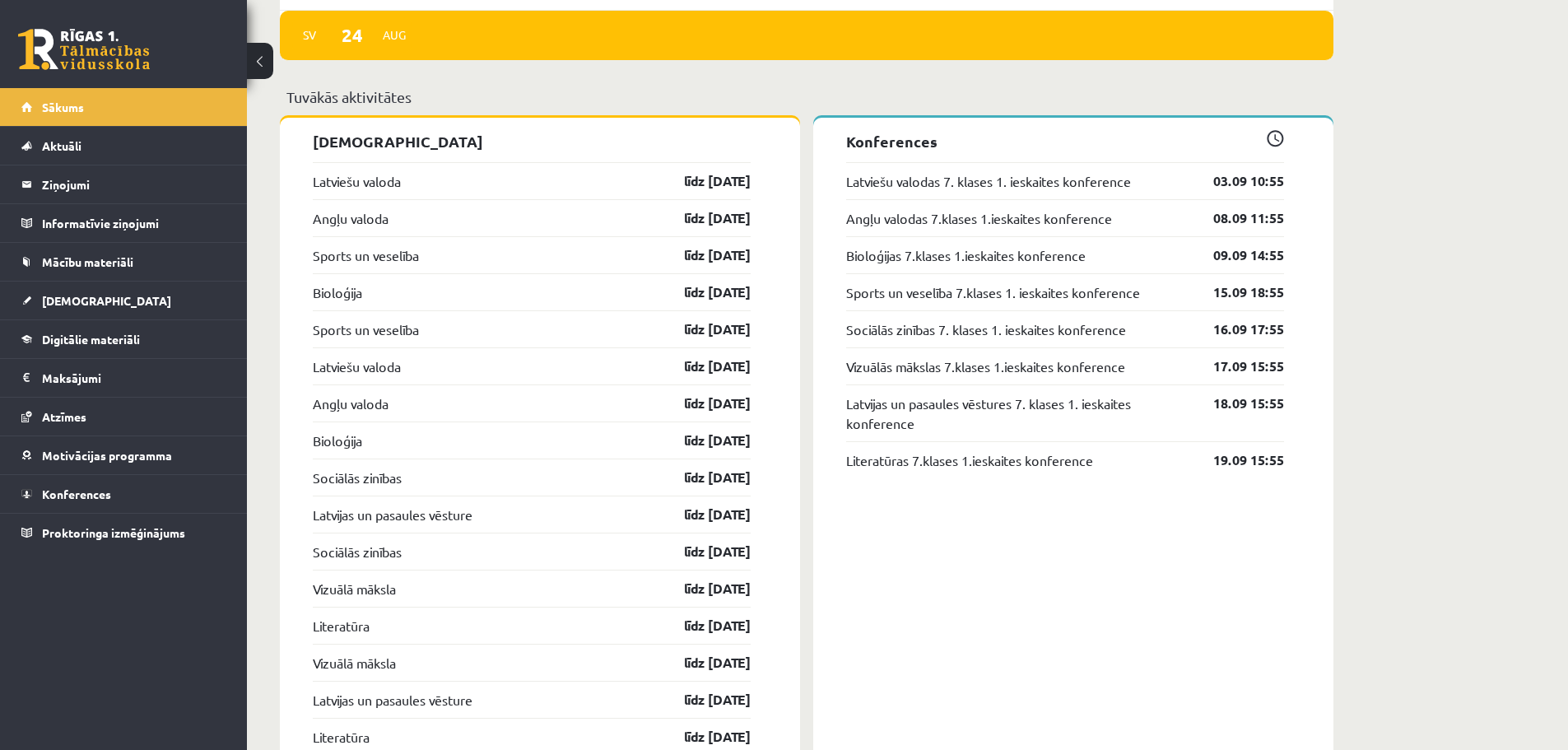
drag, startPoint x: 776, startPoint y: 441, endPoint x: 608, endPoint y: 154, distance: 332.6
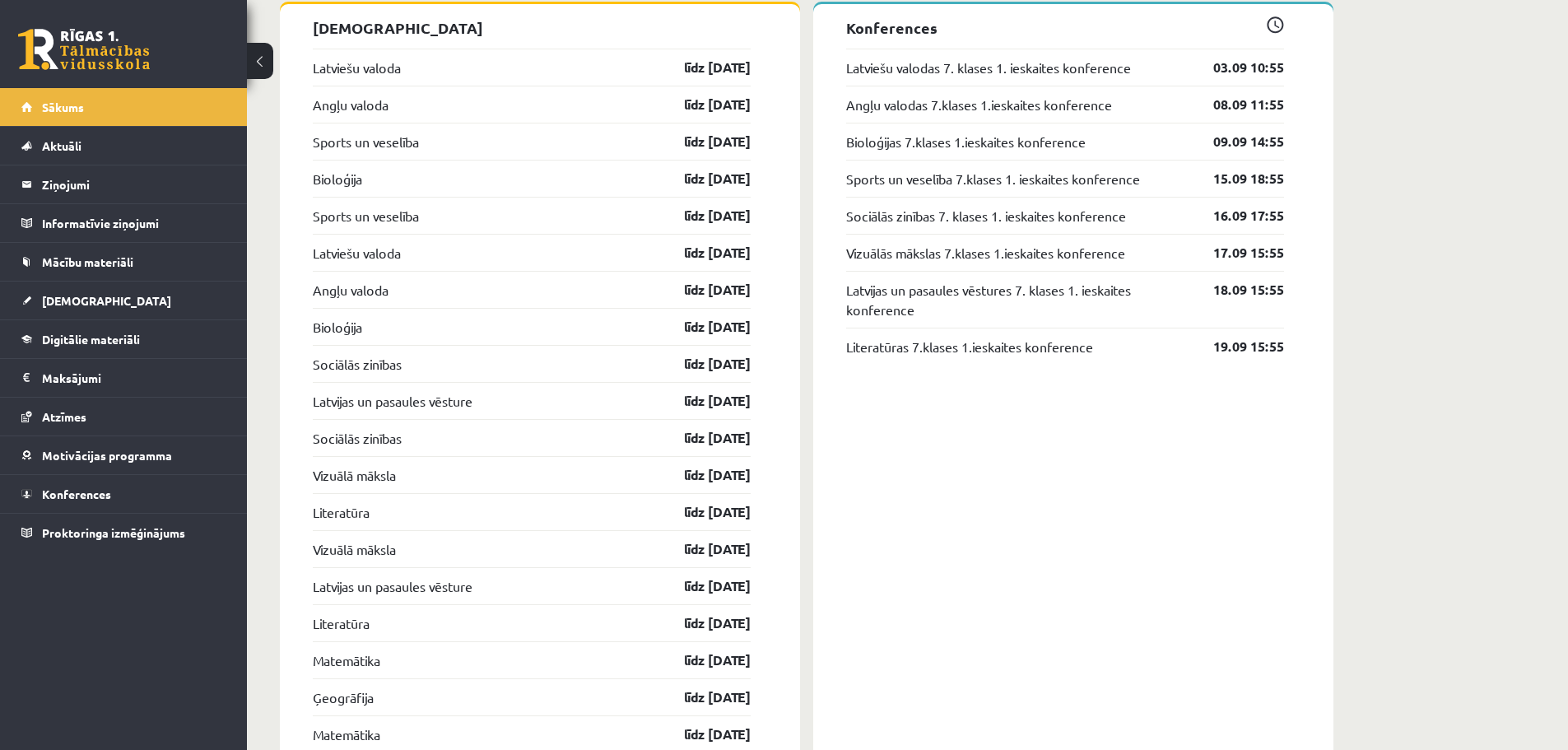
scroll to position [1715, 0]
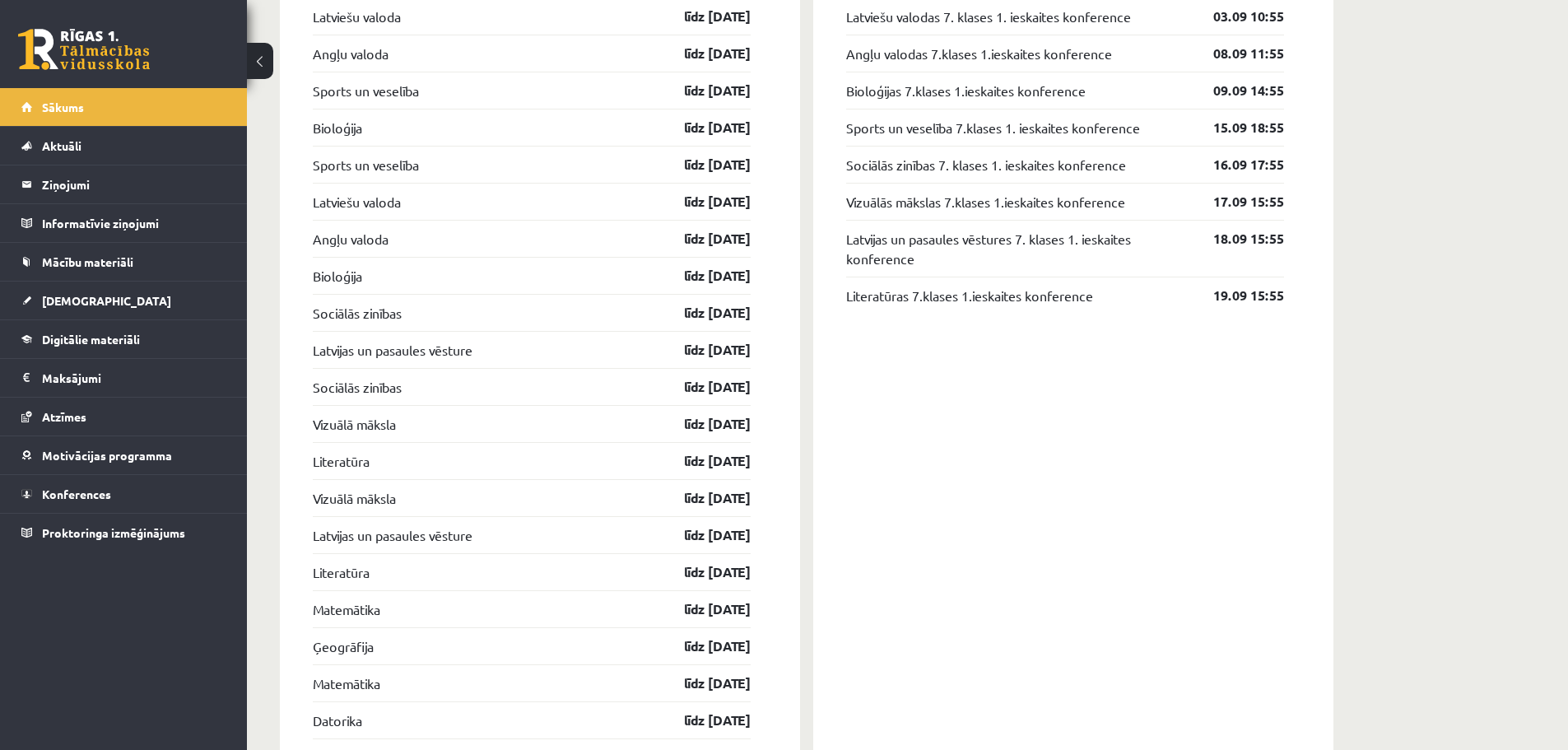
drag, startPoint x: 771, startPoint y: 572, endPoint x: 648, endPoint y: 317, distance: 283.1
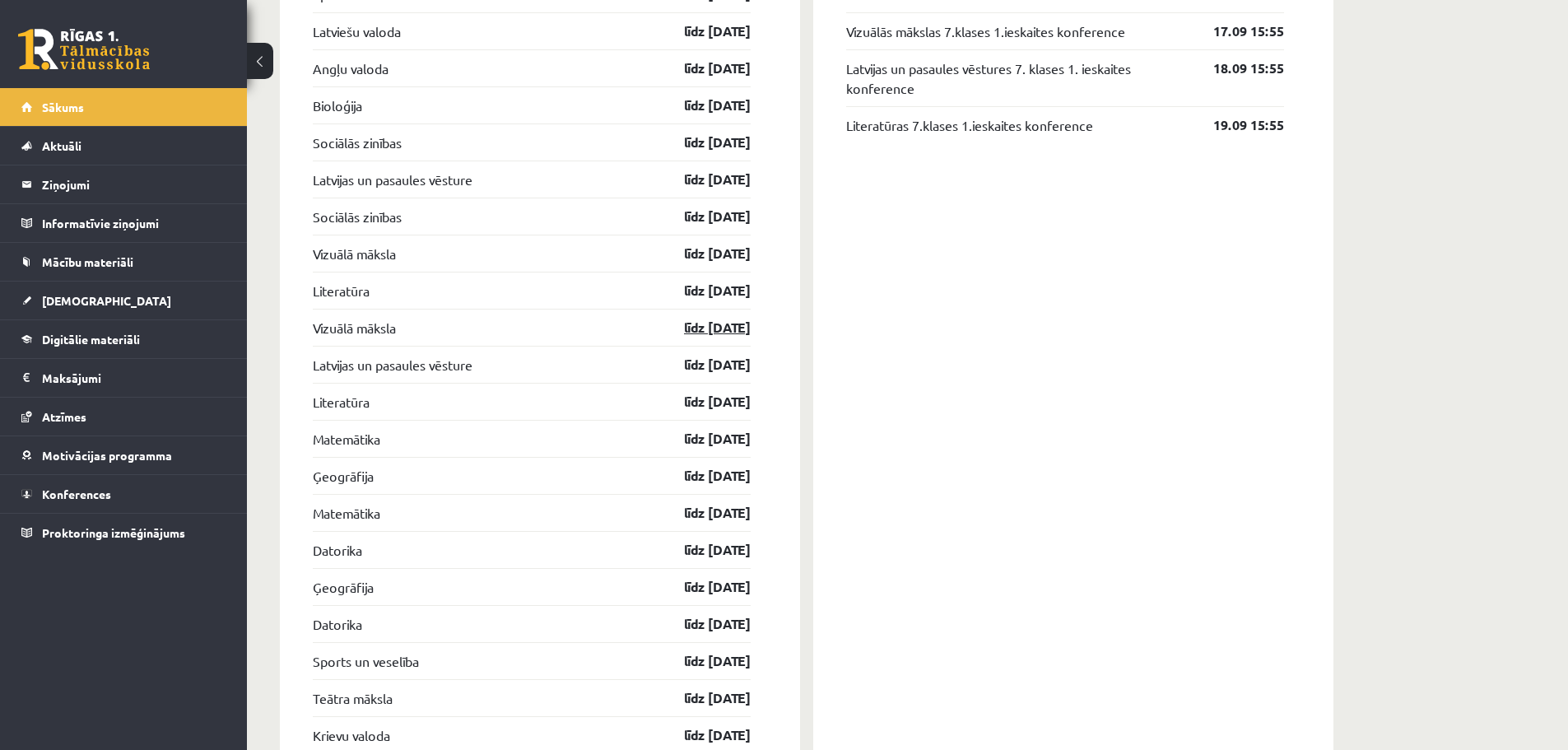
scroll to position [1880, 0]
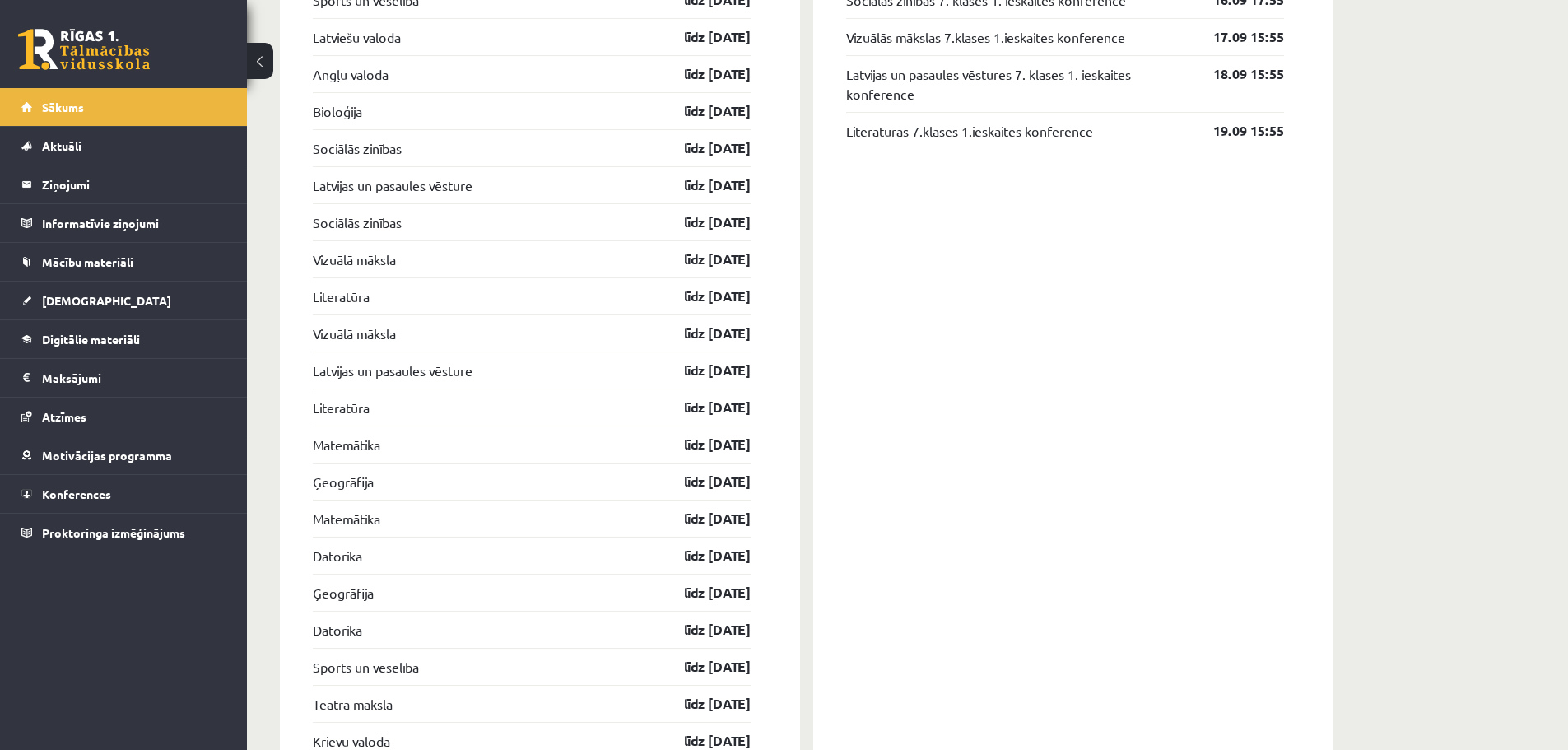
drag, startPoint x: 767, startPoint y: 408, endPoint x: 605, endPoint y: 142, distance: 311.4
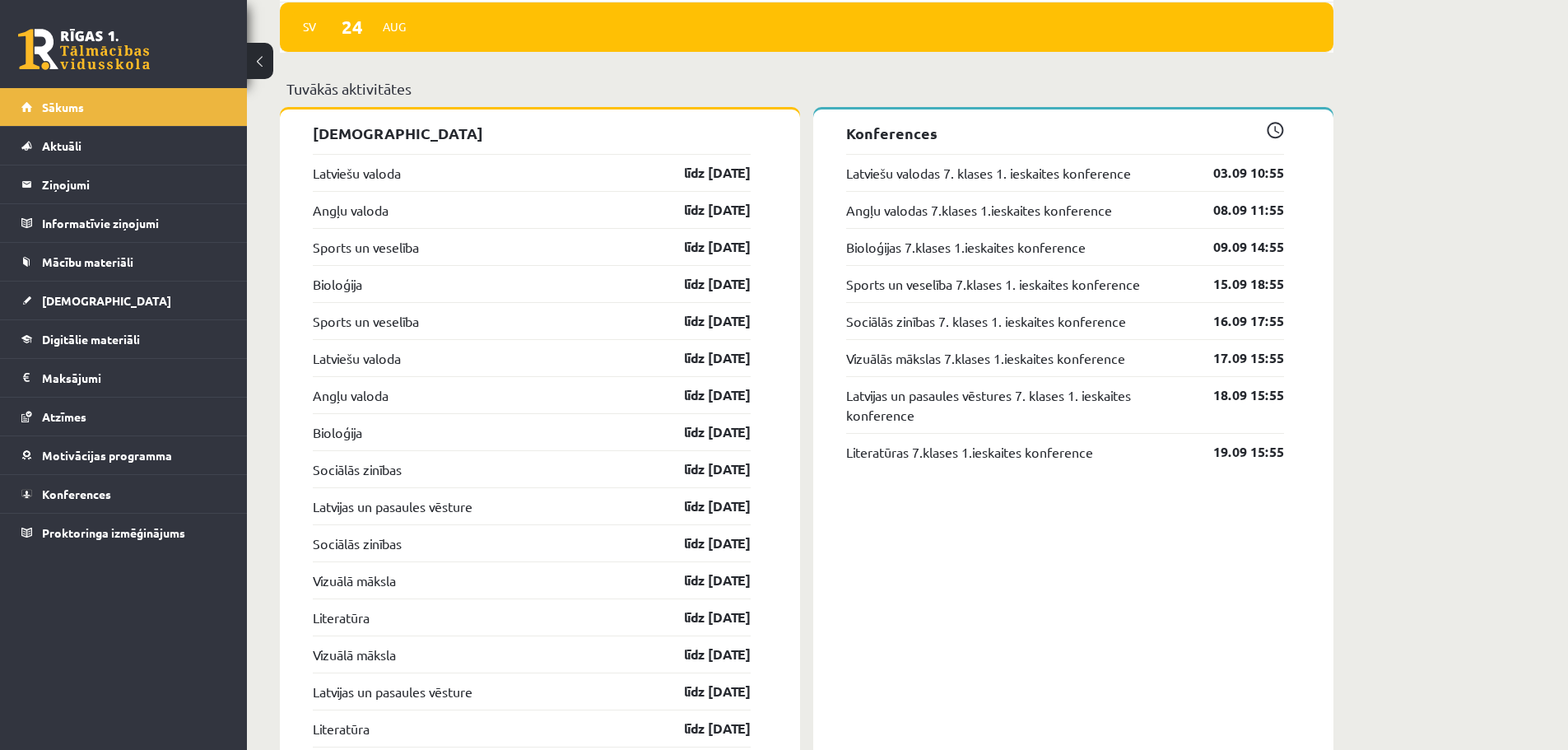
scroll to position [1468, 0]
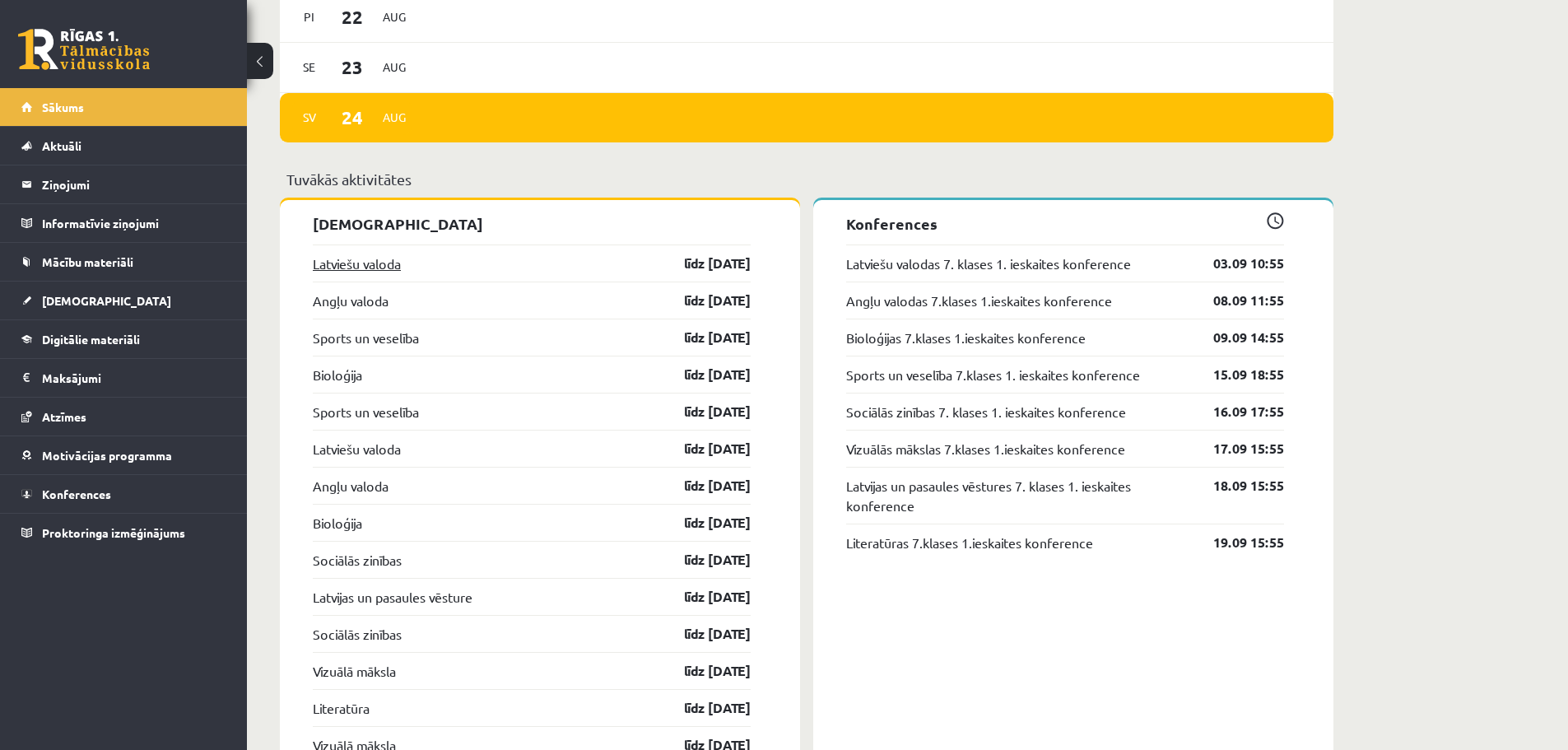
click at [366, 257] on link "Latviešu valoda" at bounding box center [357, 263] width 88 height 20
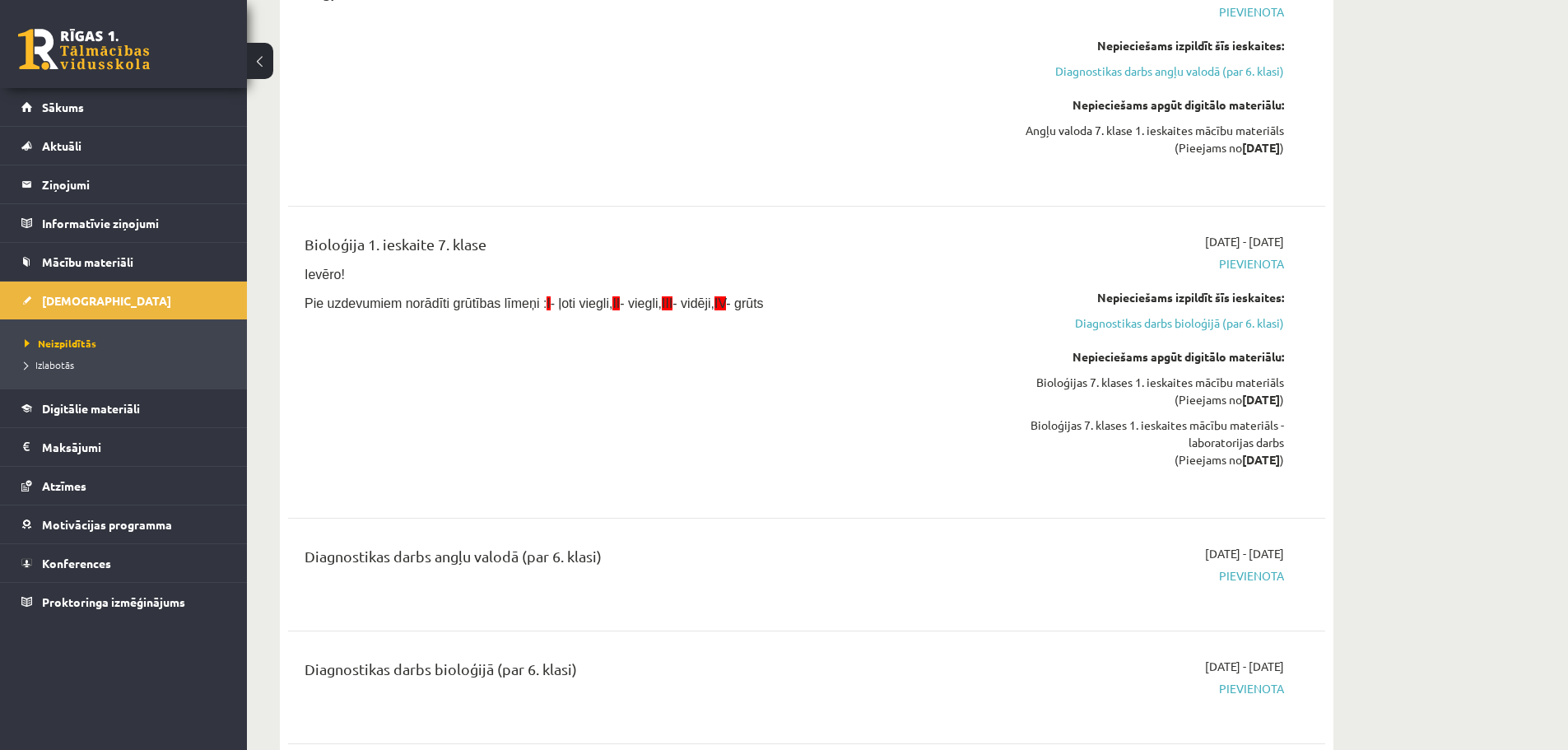
scroll to position [165, 0]
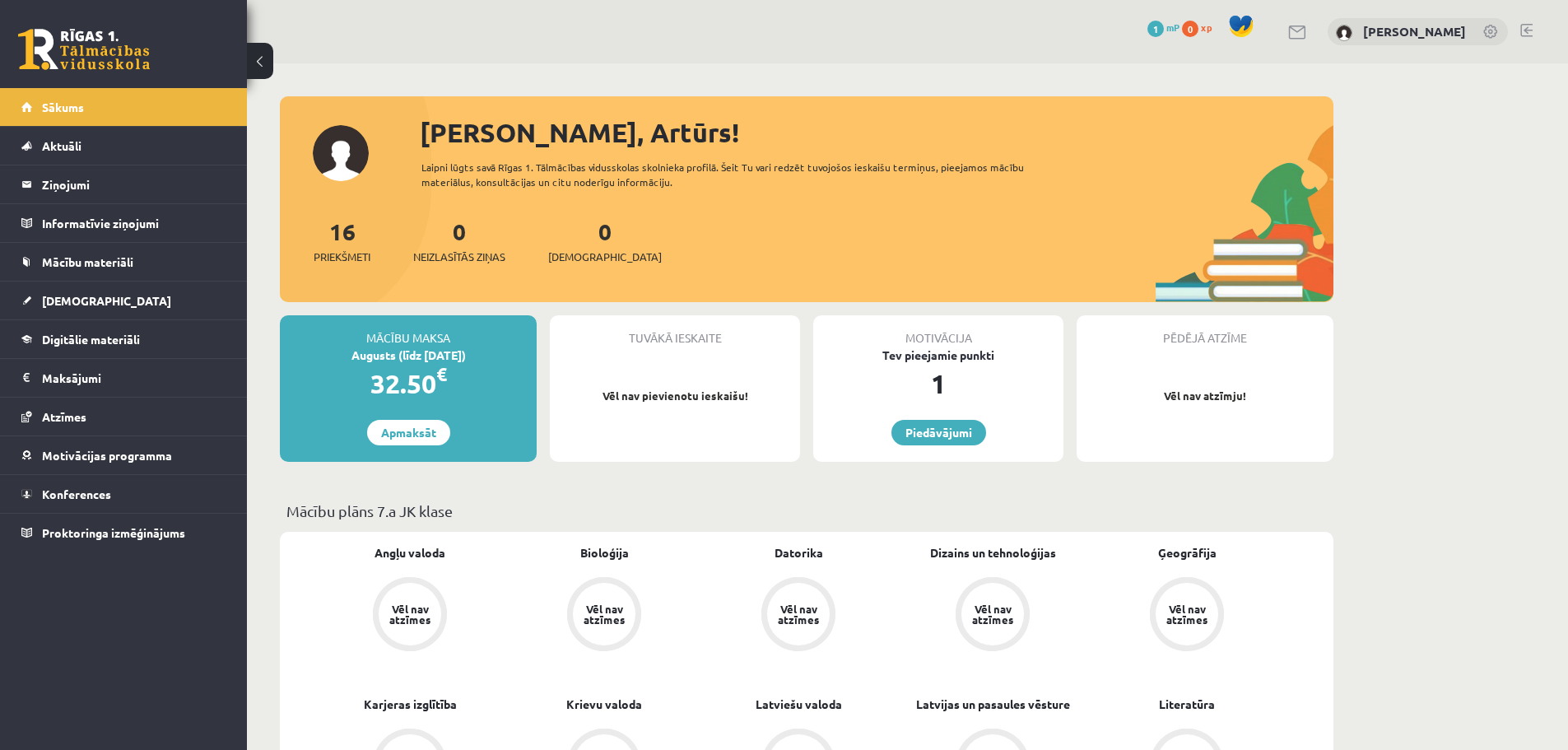
scroll to position [1468, 0]
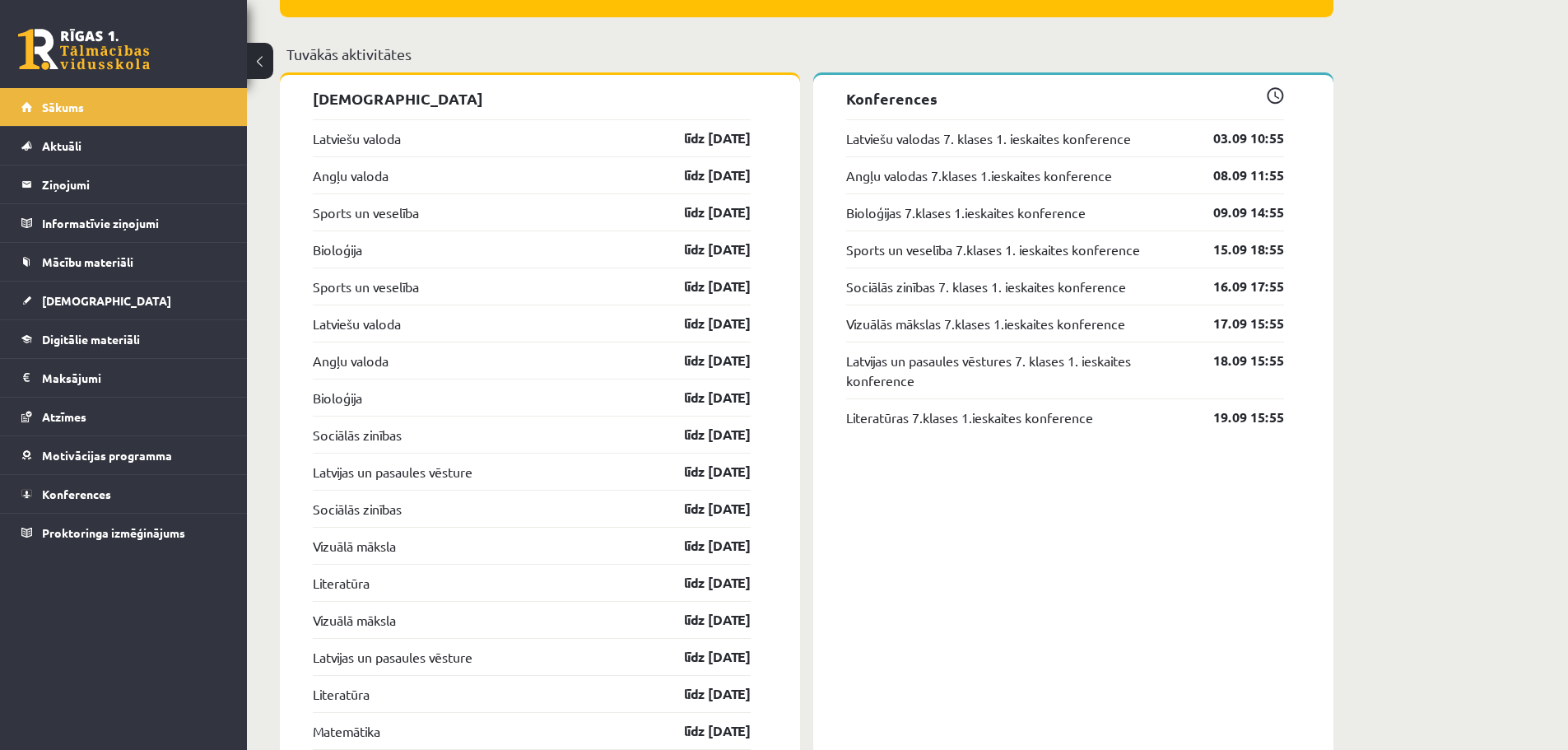
scroll to position [1646, 0]
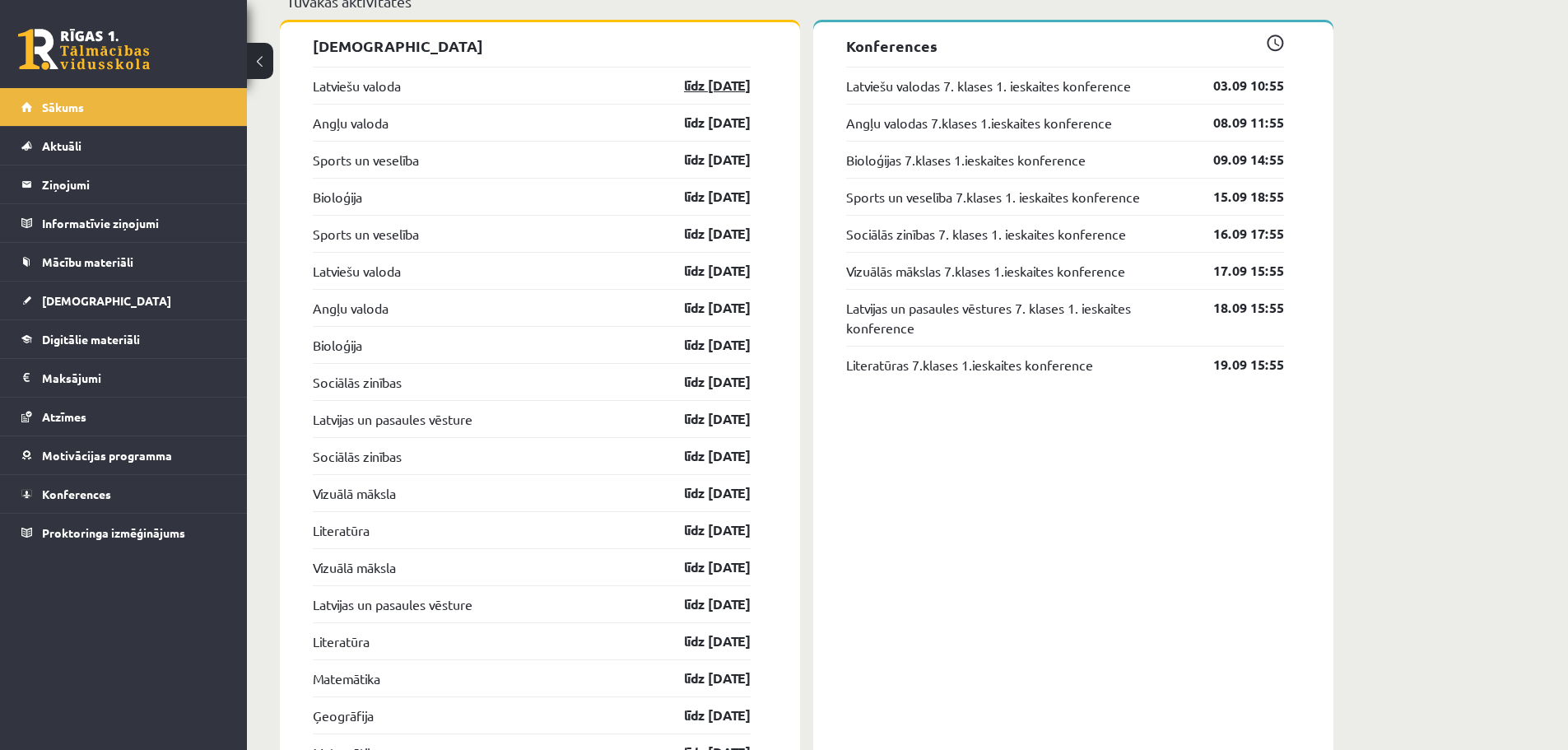
click at [739, 87] on link "līdz 15.09.25" at bounding box center [702, 85] width 95 height 20
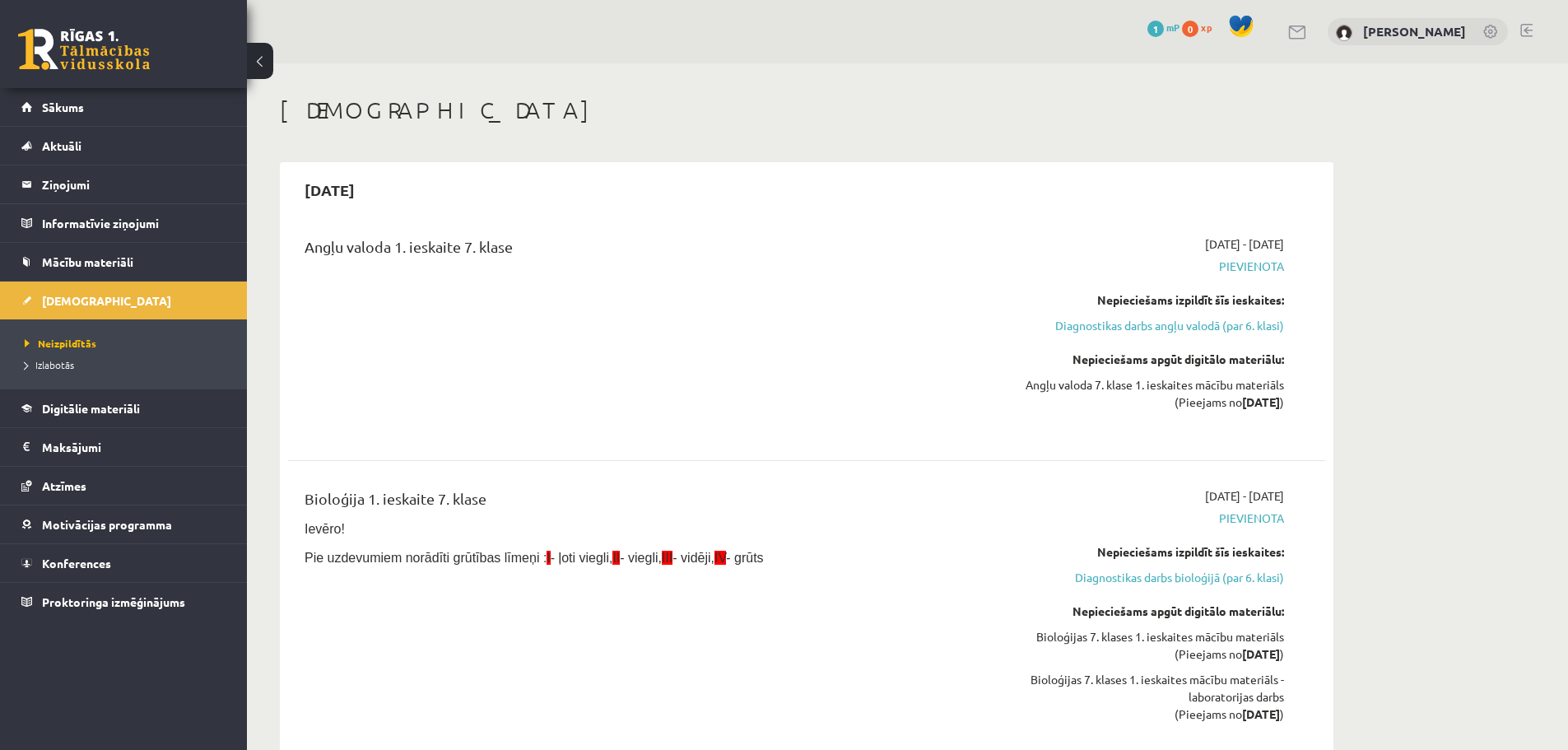
click at [361, 560] on span "Pie uzdevumiem norādīti grūtības līmeņi : I - ļoti viegli, II - viegli, III - v…" at bounding box center [535, 557] width 459 height 14
click at [534, 547] on p "Pie uzdevumiem norādīti grūtības līmeņi : I - ļoti viegli, II - viegli, III - v…" at bounding box center [627, 556] width 645 height 20
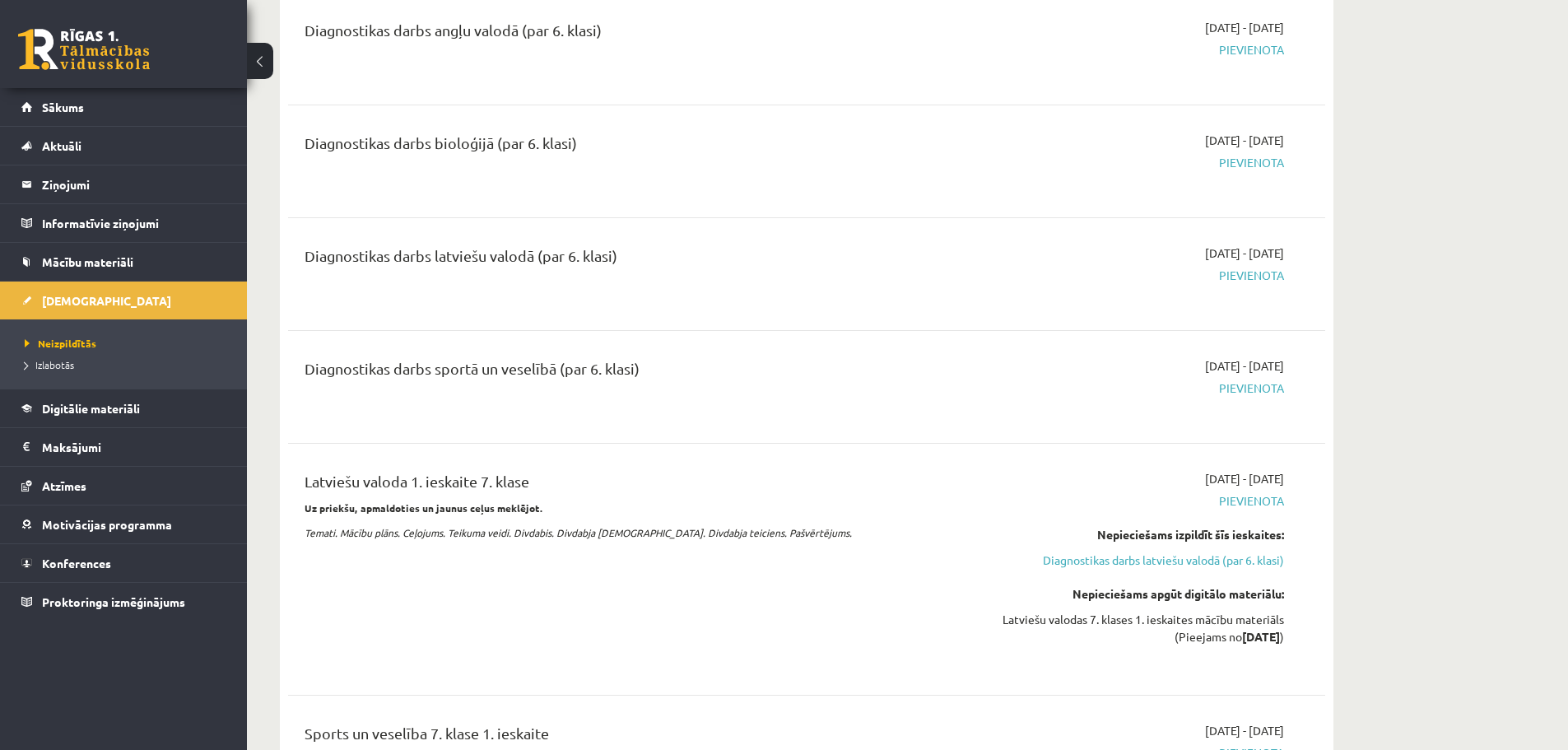
scroll to position [905, 0]
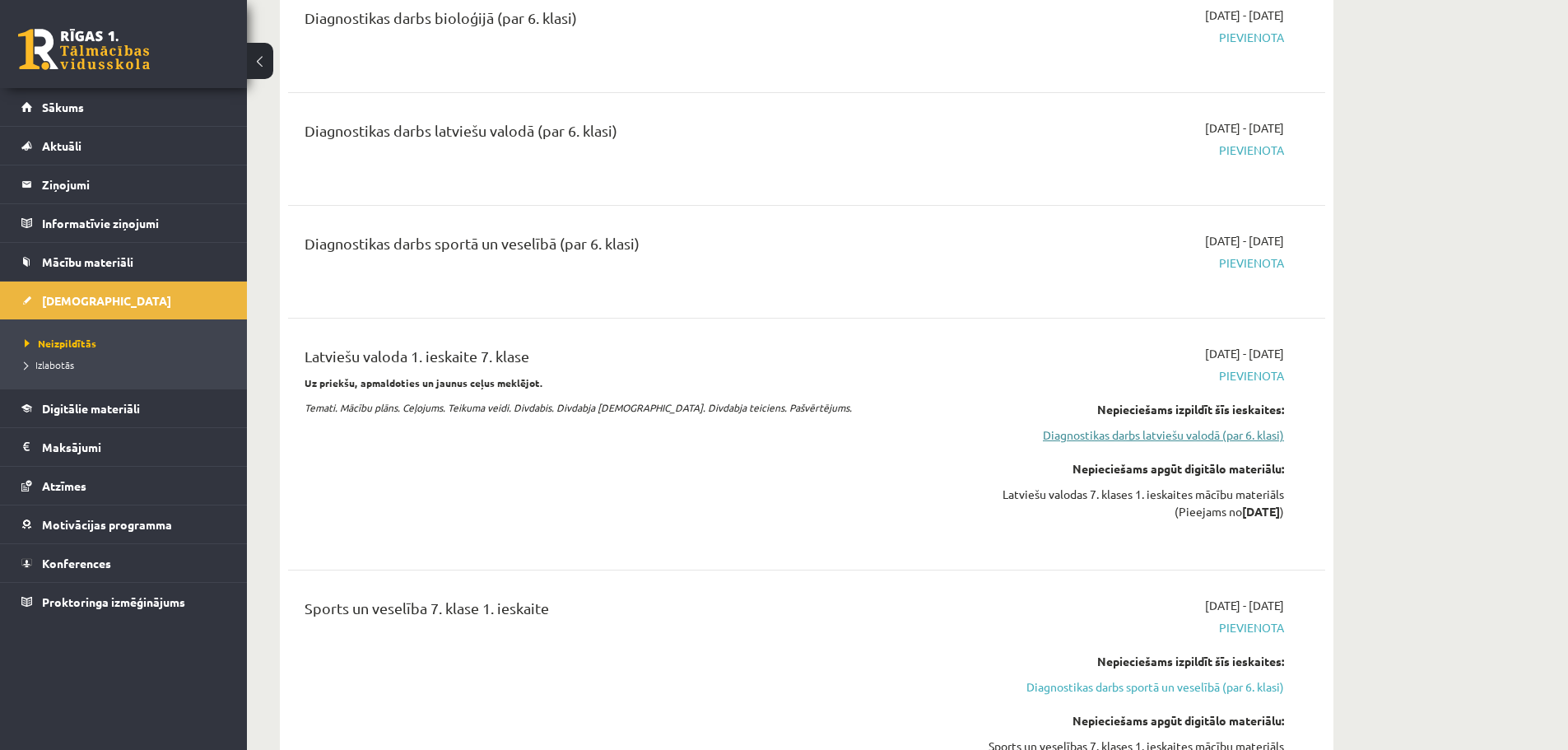
click at [1065, 442] on link "Diagnostikas darbs latviešu valodā (par 6. klasi)" at bounding box center [1129, 435] width 311 height 17
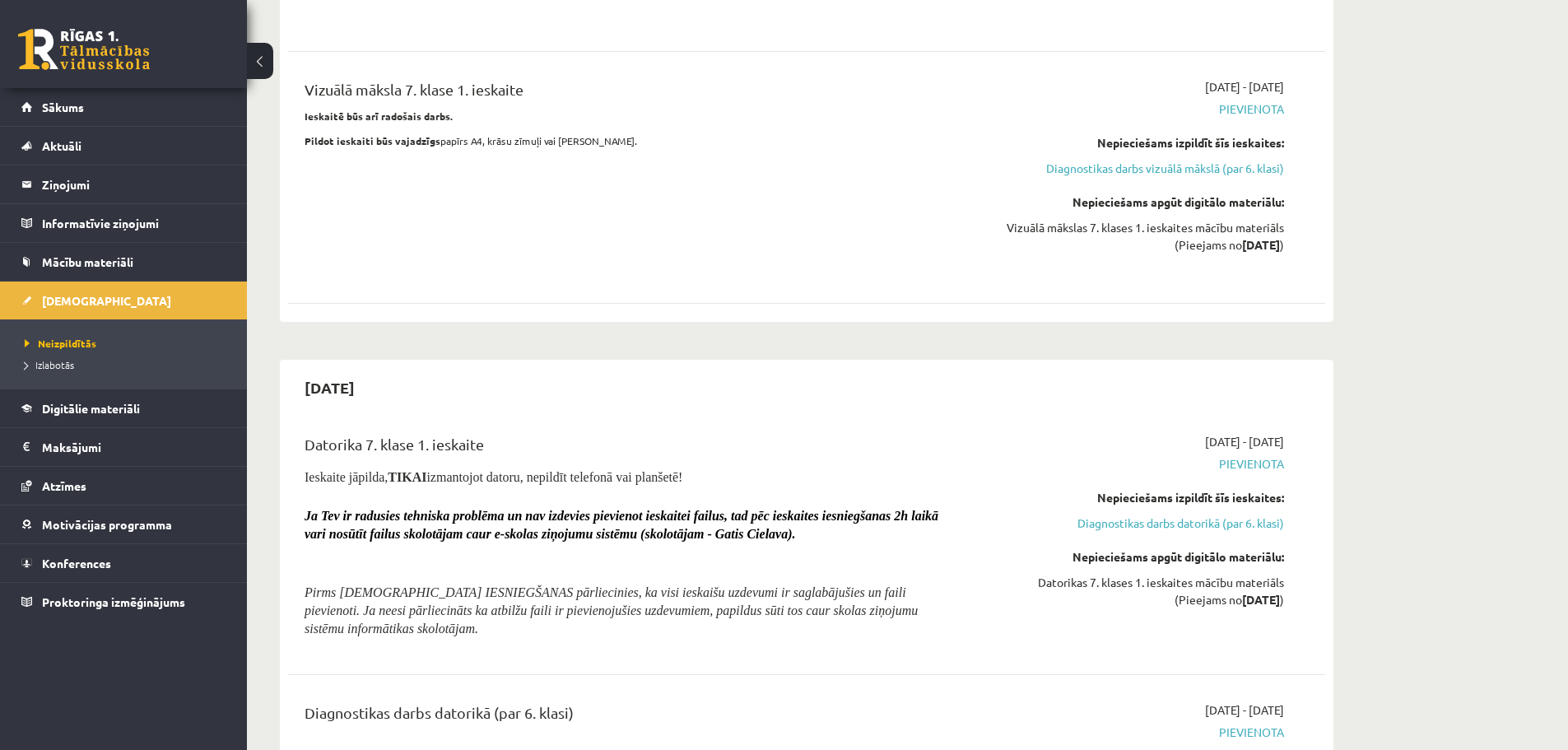
scroll to position [3148, 0]
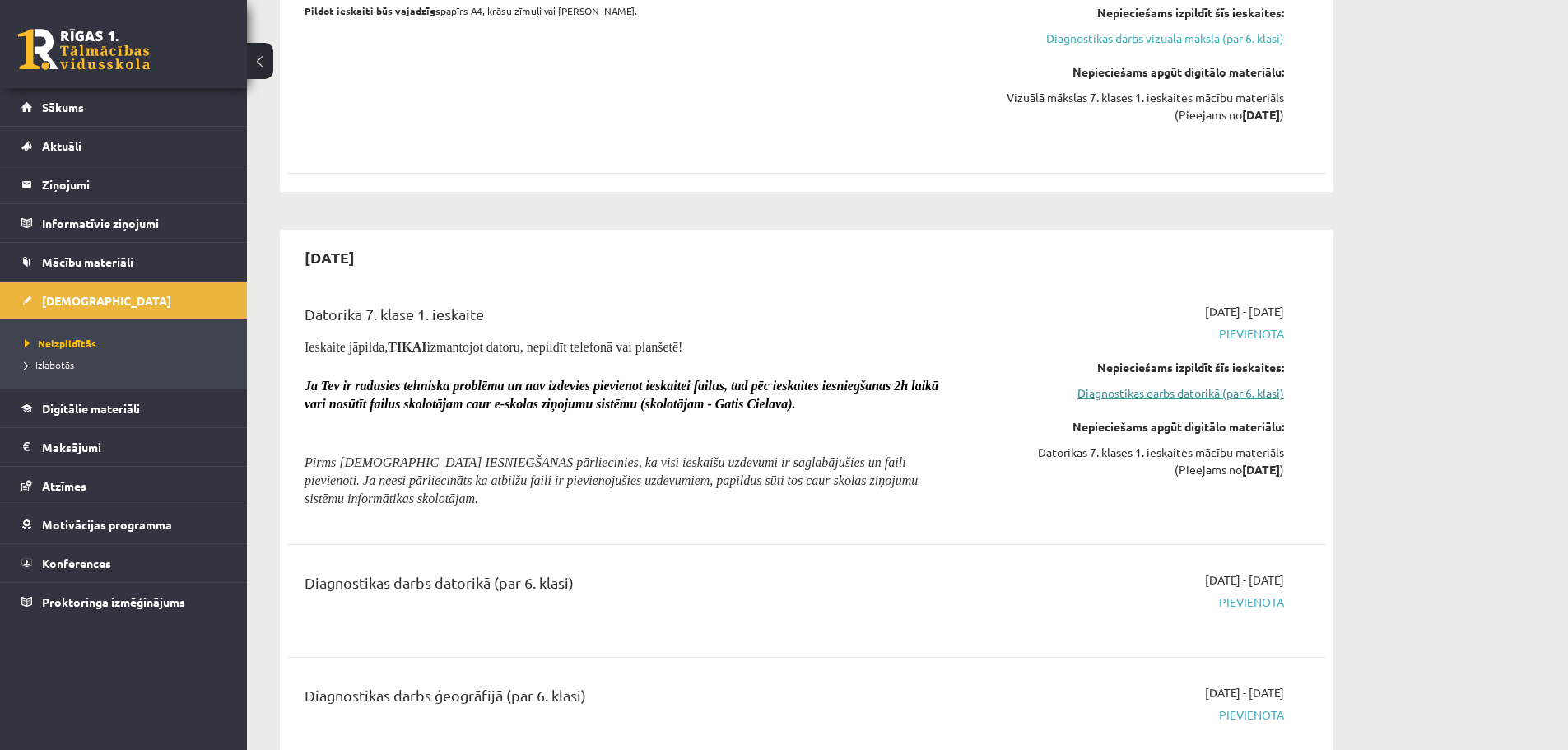
click at [1098, 402] on link "Diagnostikas darbs datorikā (par 6. klasi)" at bounding box center [1129, 392] width 311 height 17
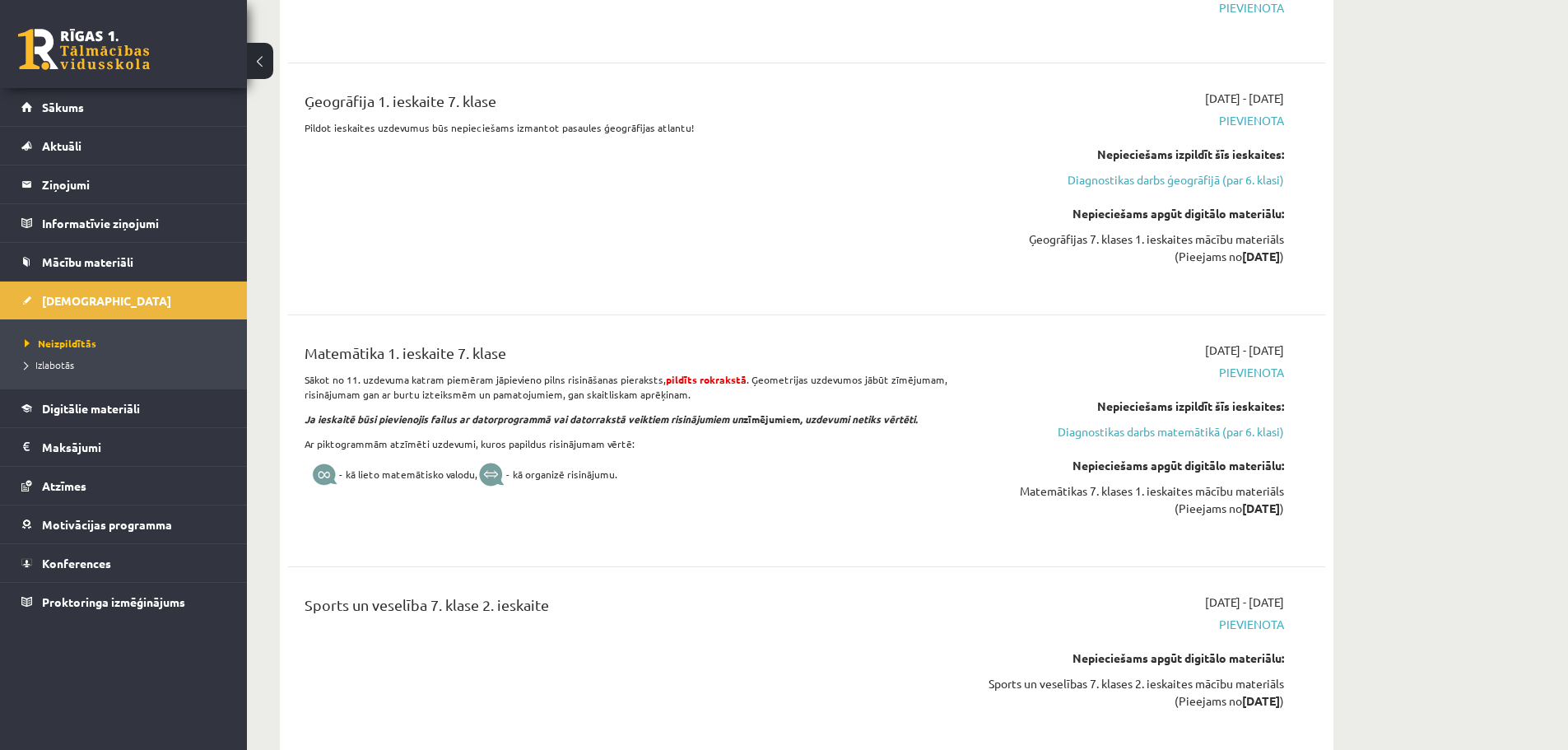
scroll to position [3966, 0]
click at [1156, 190] on link "Diagnostikas darbs ģeogrāfijā (par 6. klasi)" at bounding box center [1129, 182] width 311 height 17
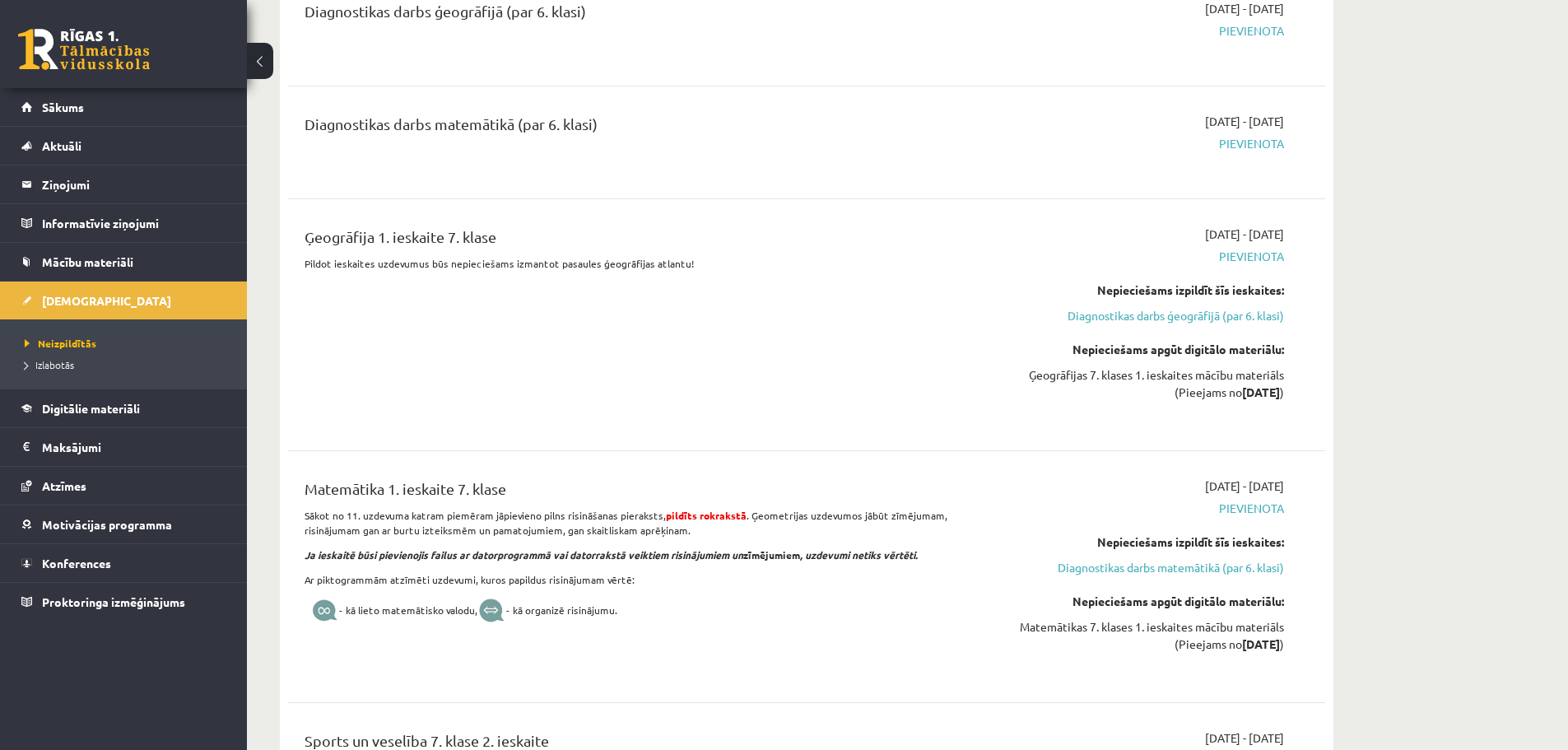
click at [1231, 517] on span "Pievienota" at bounding box center [1129, 508] width 311 height 17
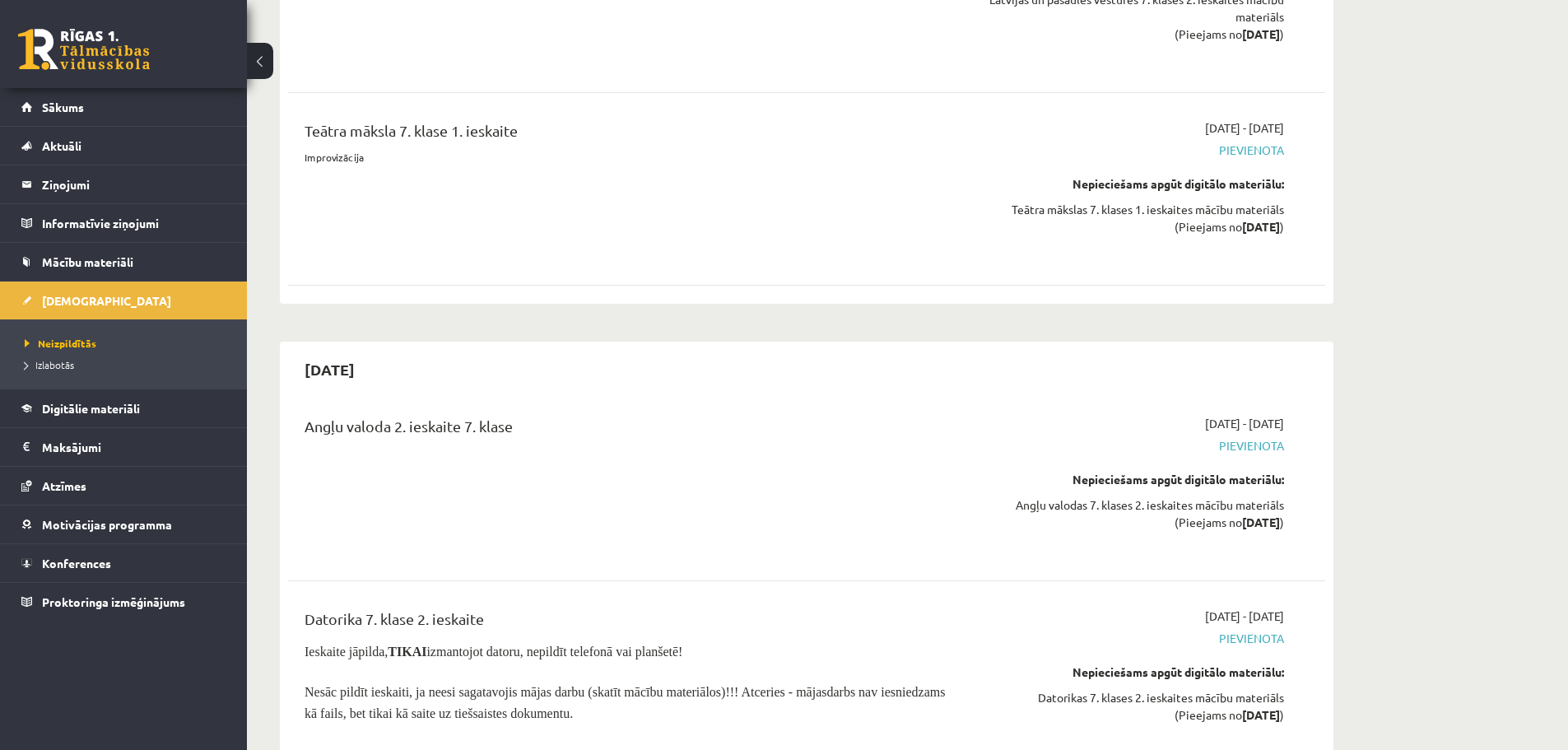
scroll to position [5313, 0]
